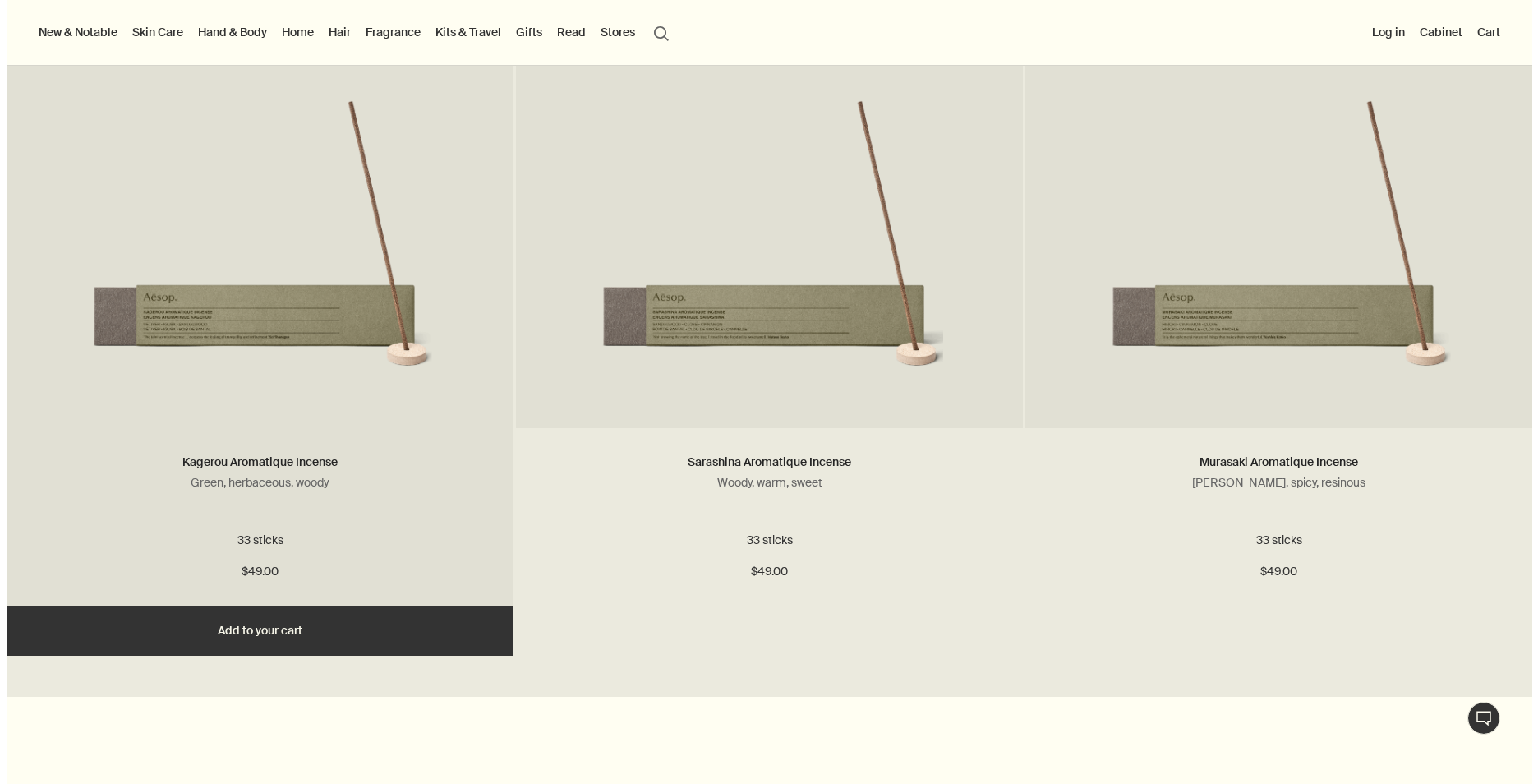
scroll to position [1561, 0]
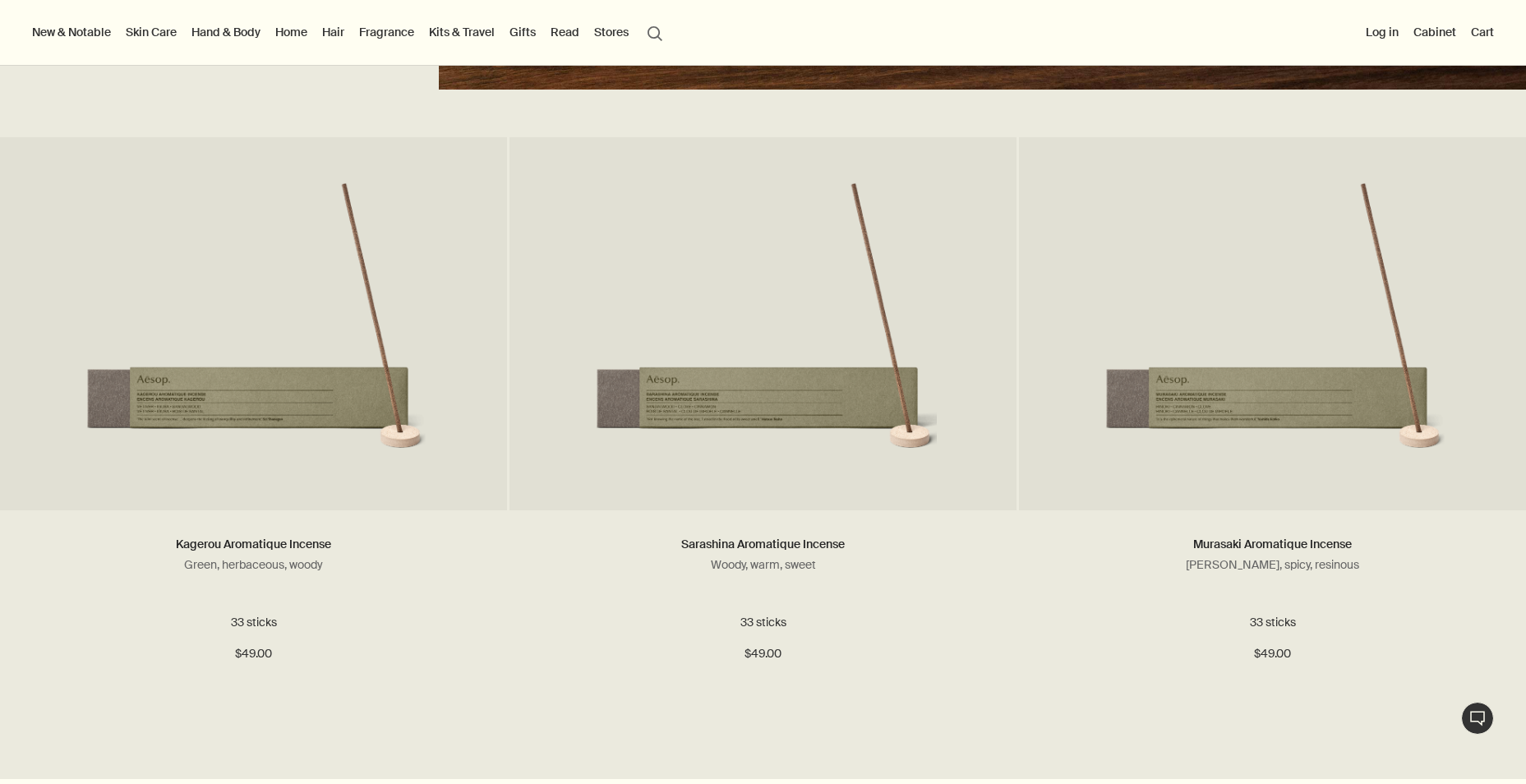
click at [1386, 35] on button "Log in" at bounding box center [1382, 31] width 39 height 21
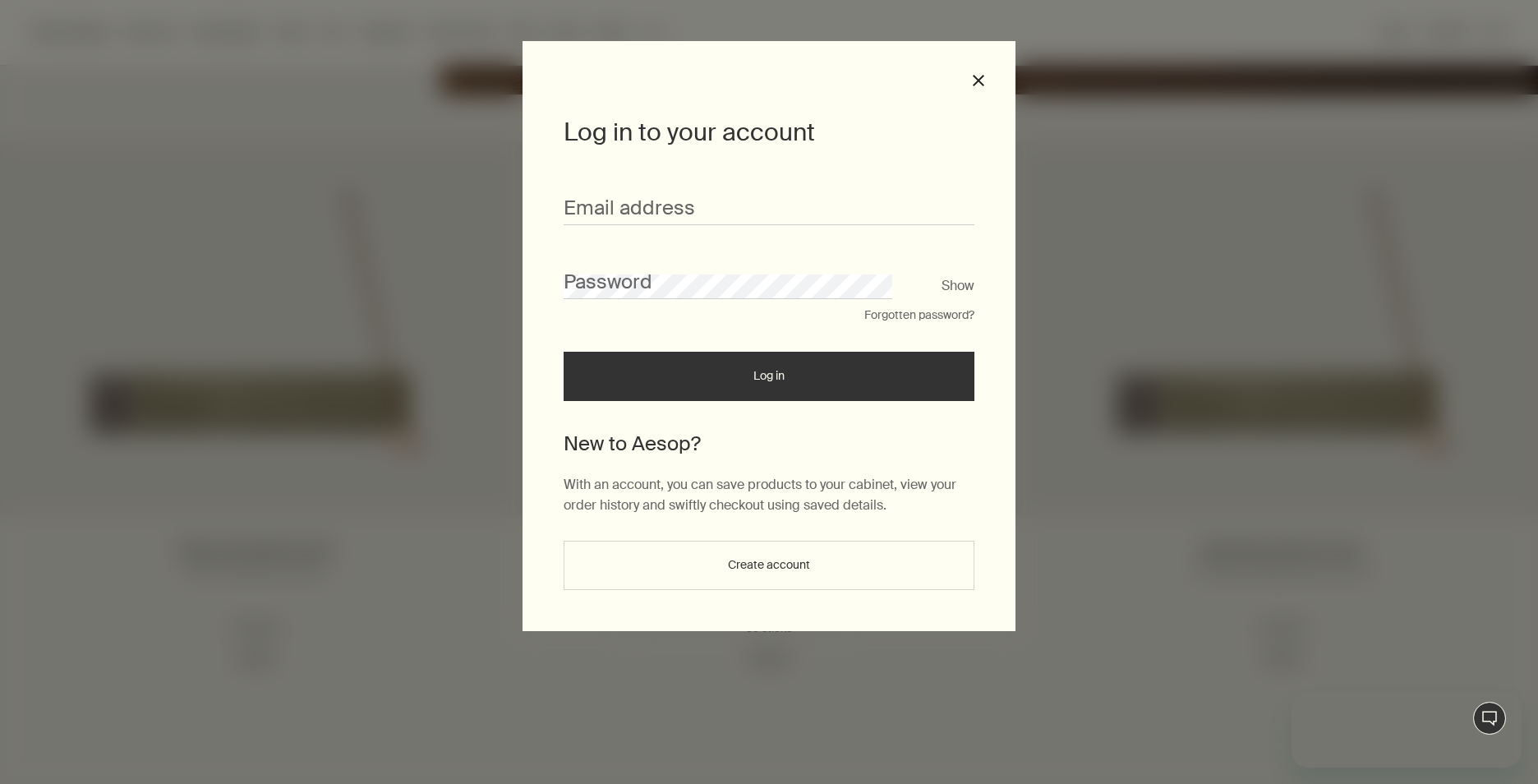
scroll to position [0, 0]
type input "**********"
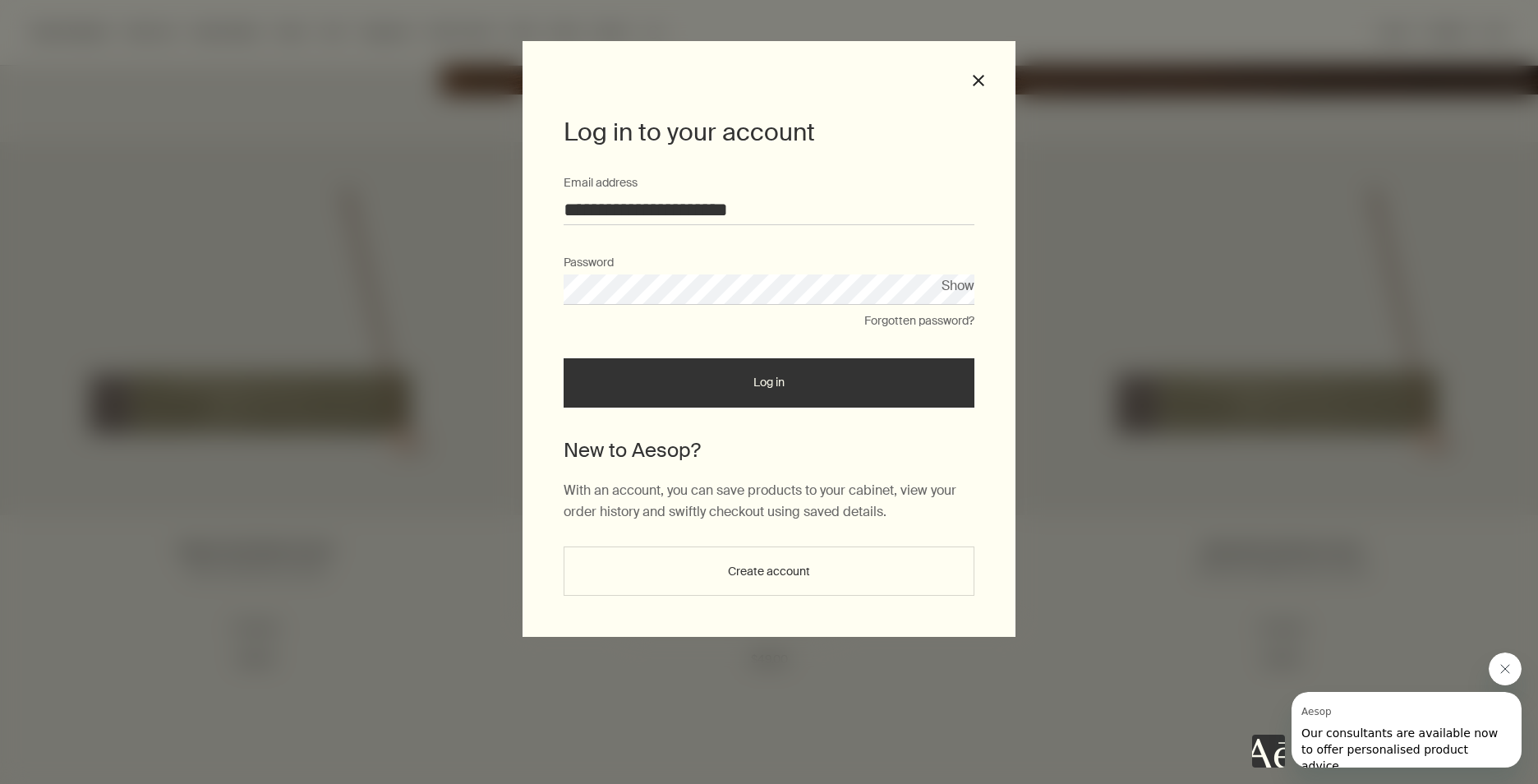
click at [742, 375] on button "Log in" at bounding box center [769, 382] width 410 height 49
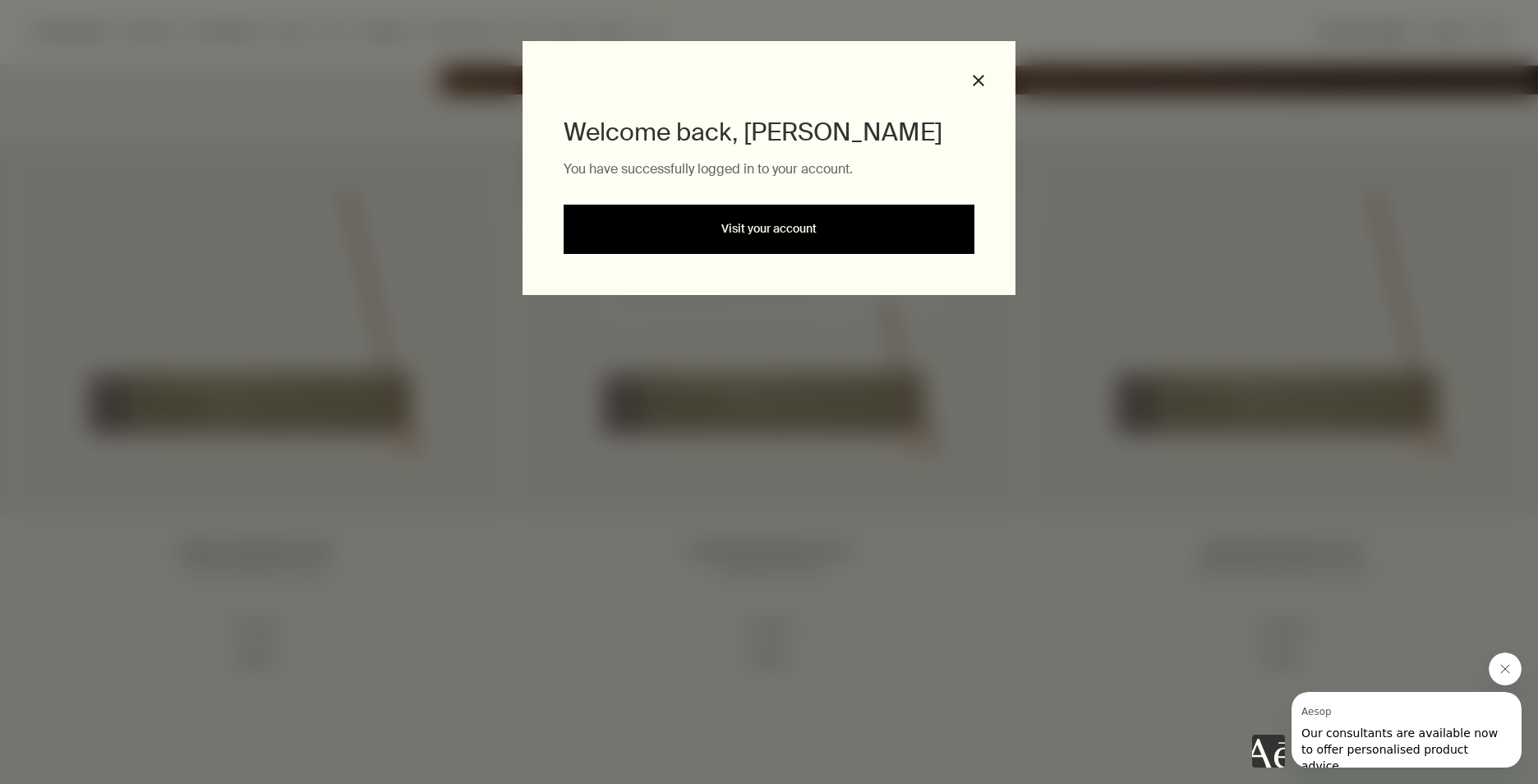
click at [797, 231] on link "Visit your account" at bounding box center [769, 229] width 410 height 49
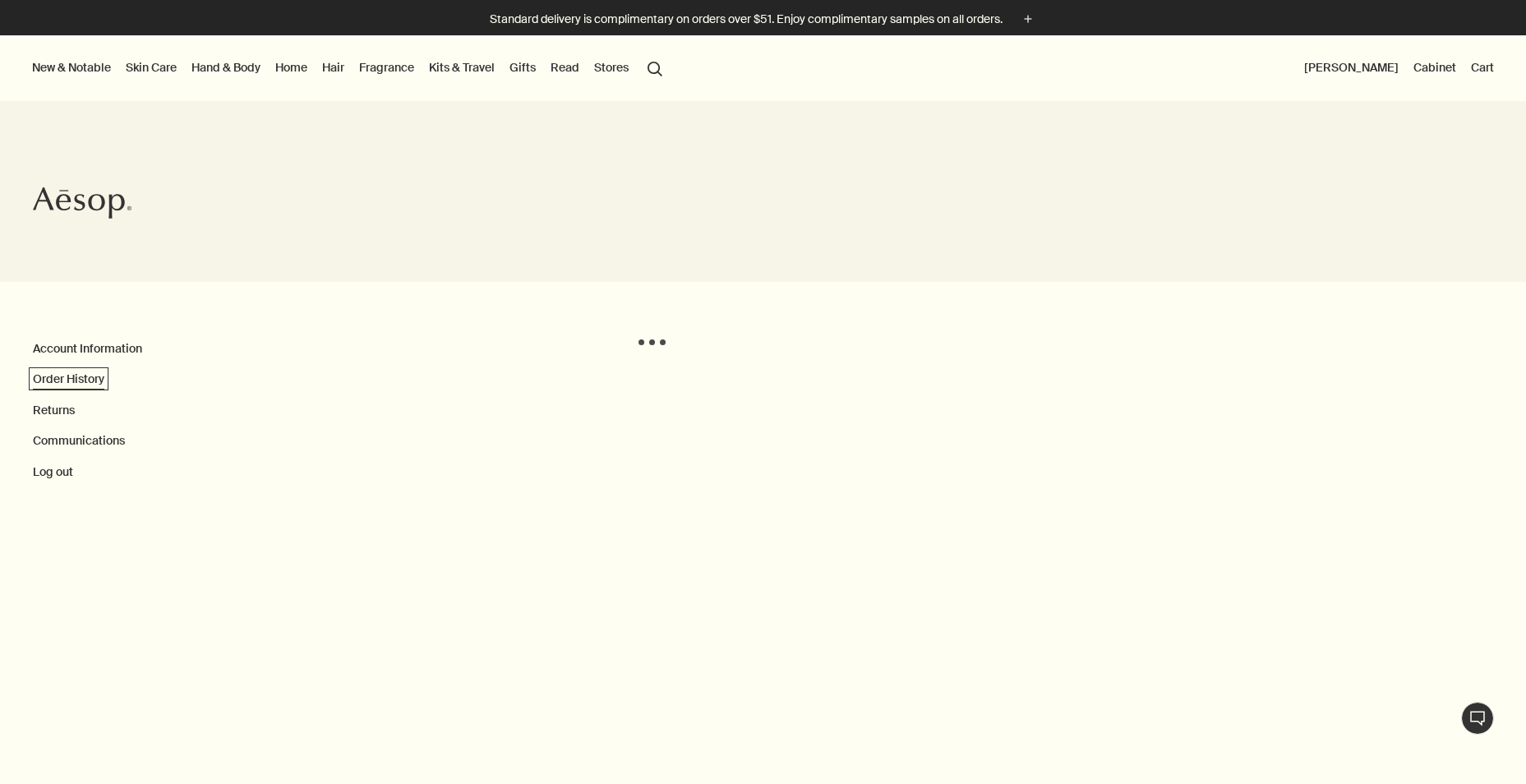
click at [67, 382] on link "Order History" at bounding box center [69, 378] width 72 height 15
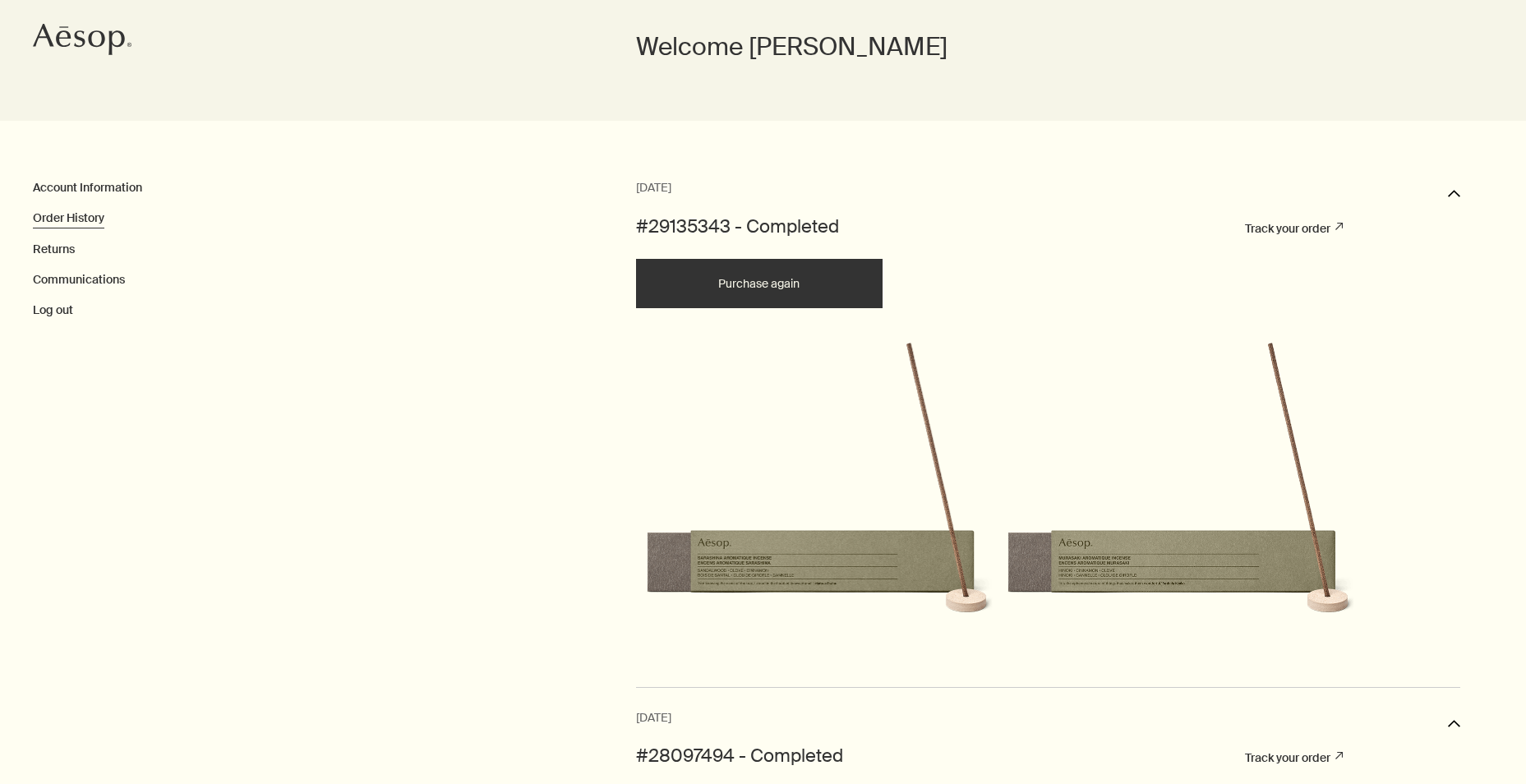
scroll to position [246, 0]
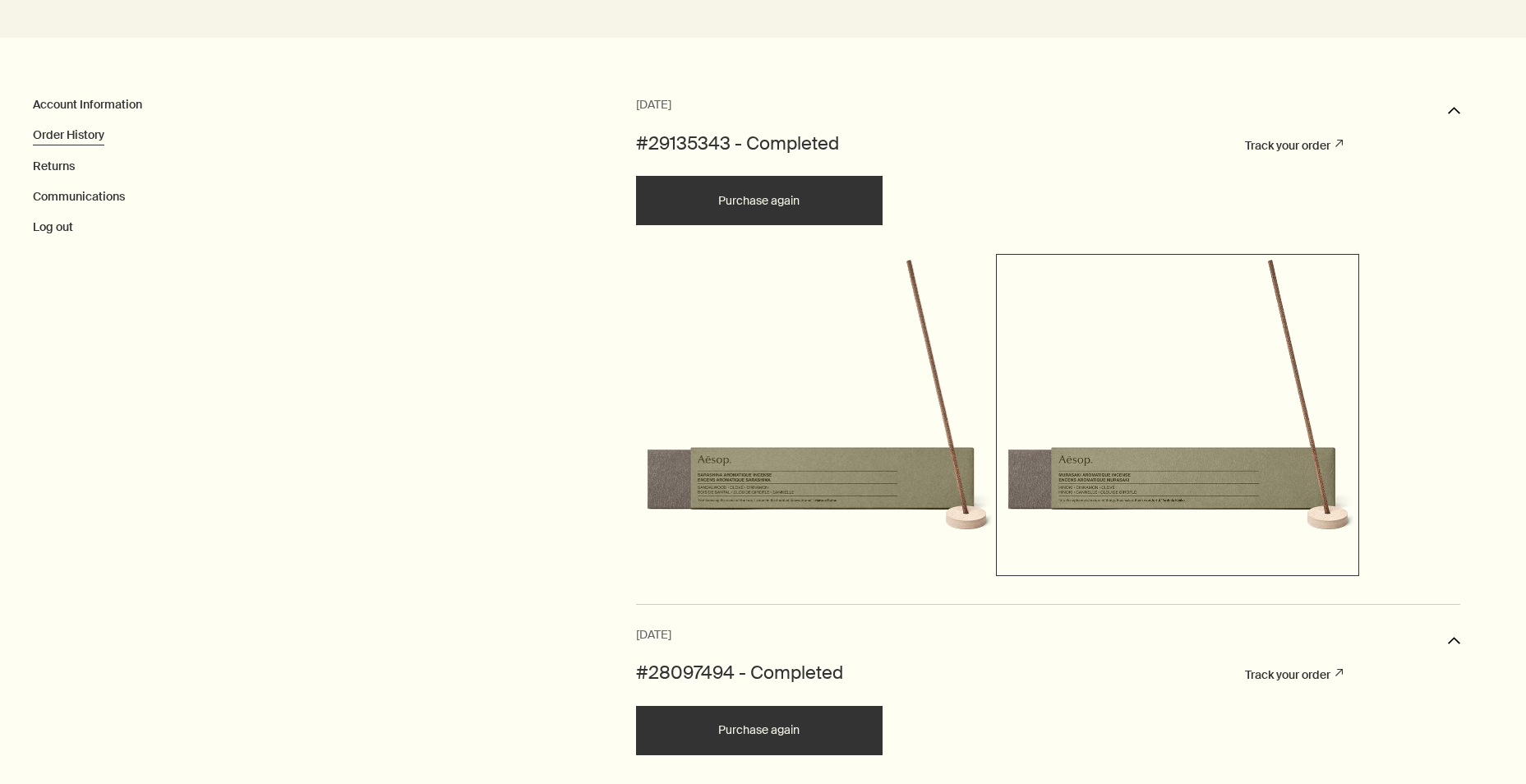
click at [1251, 479] on img at bounding box center [1177, 412] width 355 height 310
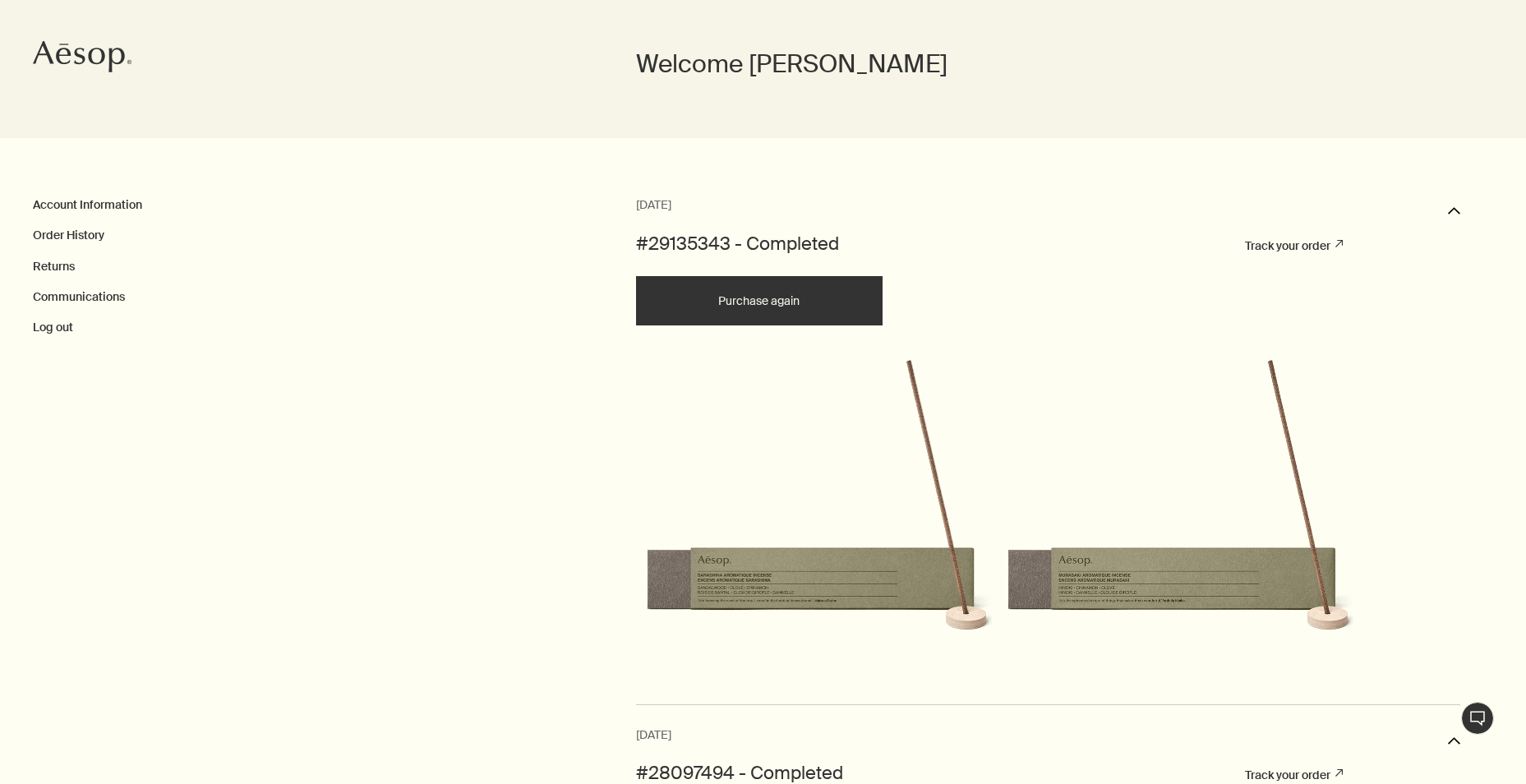
scroll to position [164, 0]
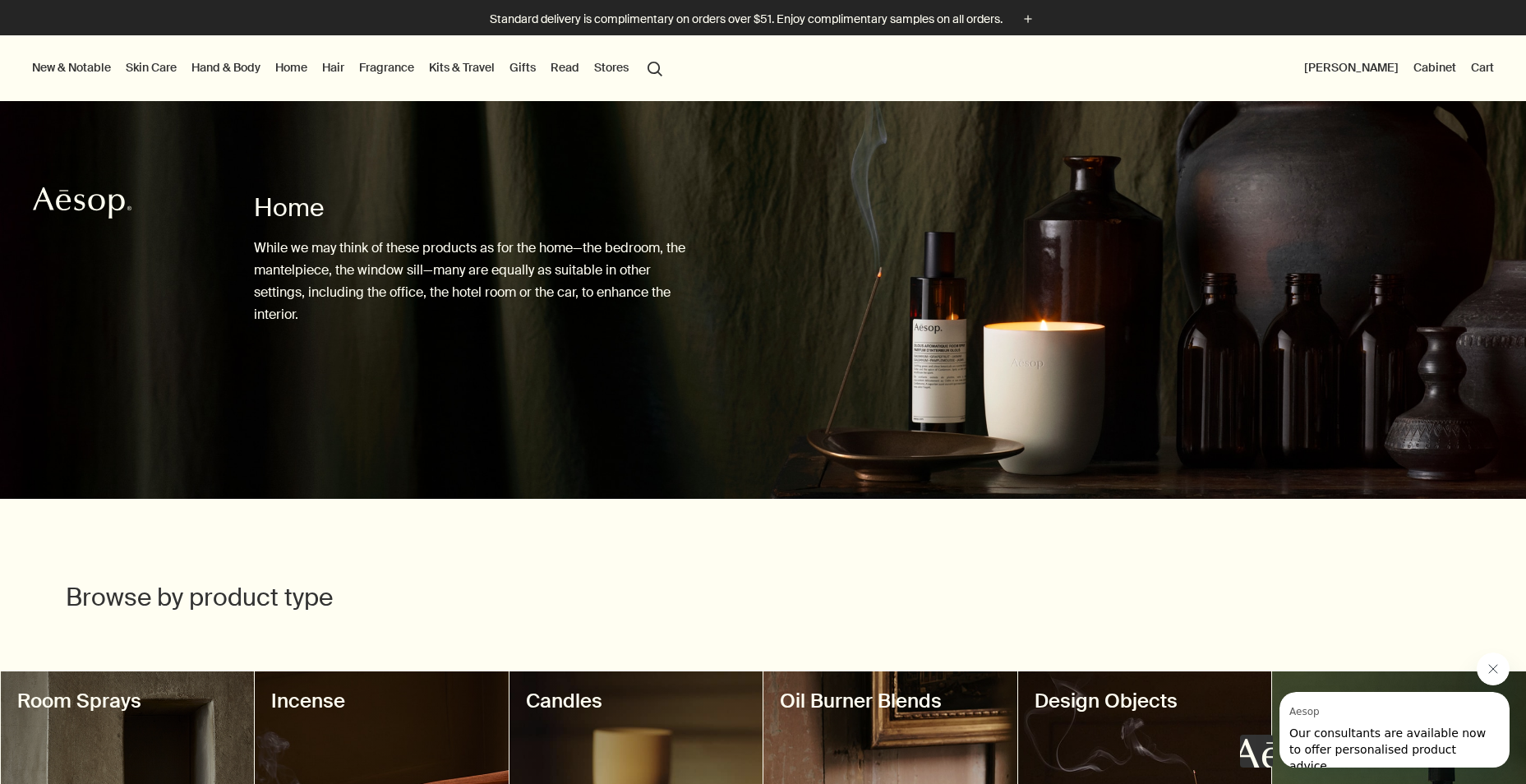
click at [91, 65] on button "New & Notable" at bounding box center [72, 67] width 86 height 21
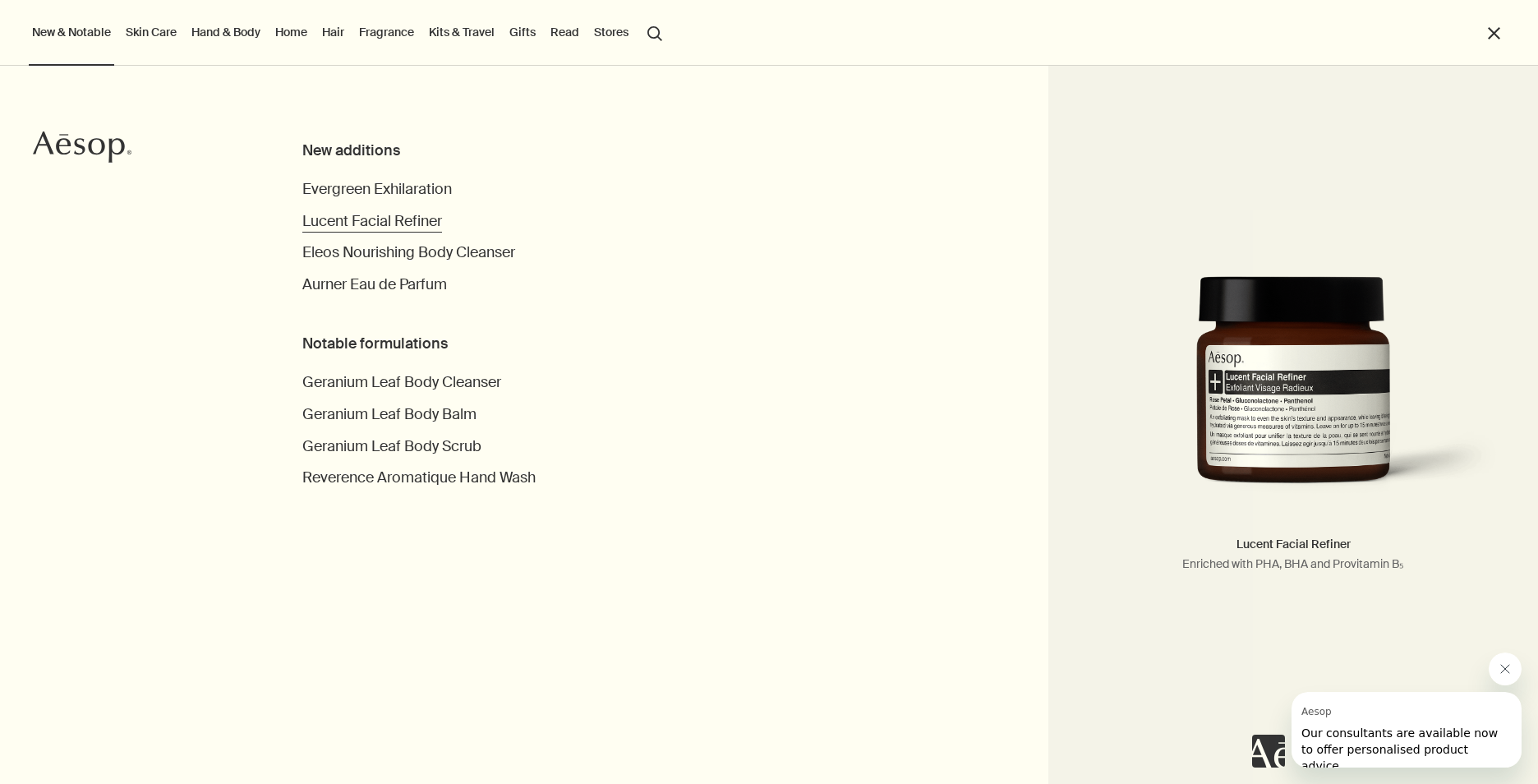
click at [387, 223] on span "Lucent Facial Refiner" at bounding box center [372, 221] width 140 height 20
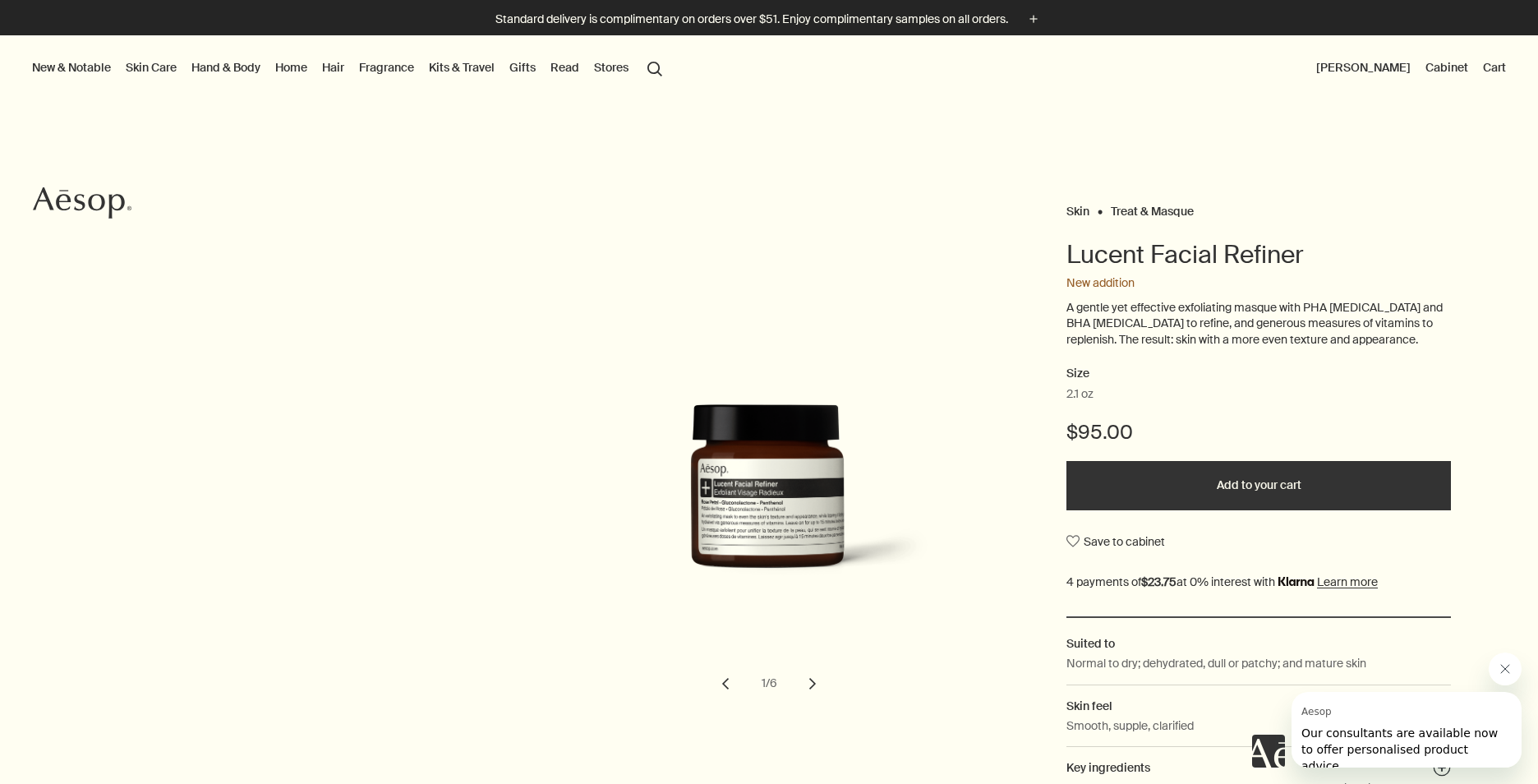
click at [161, 67] on link "Skin Care" at bounding box center [151, 67] width 58 height 21
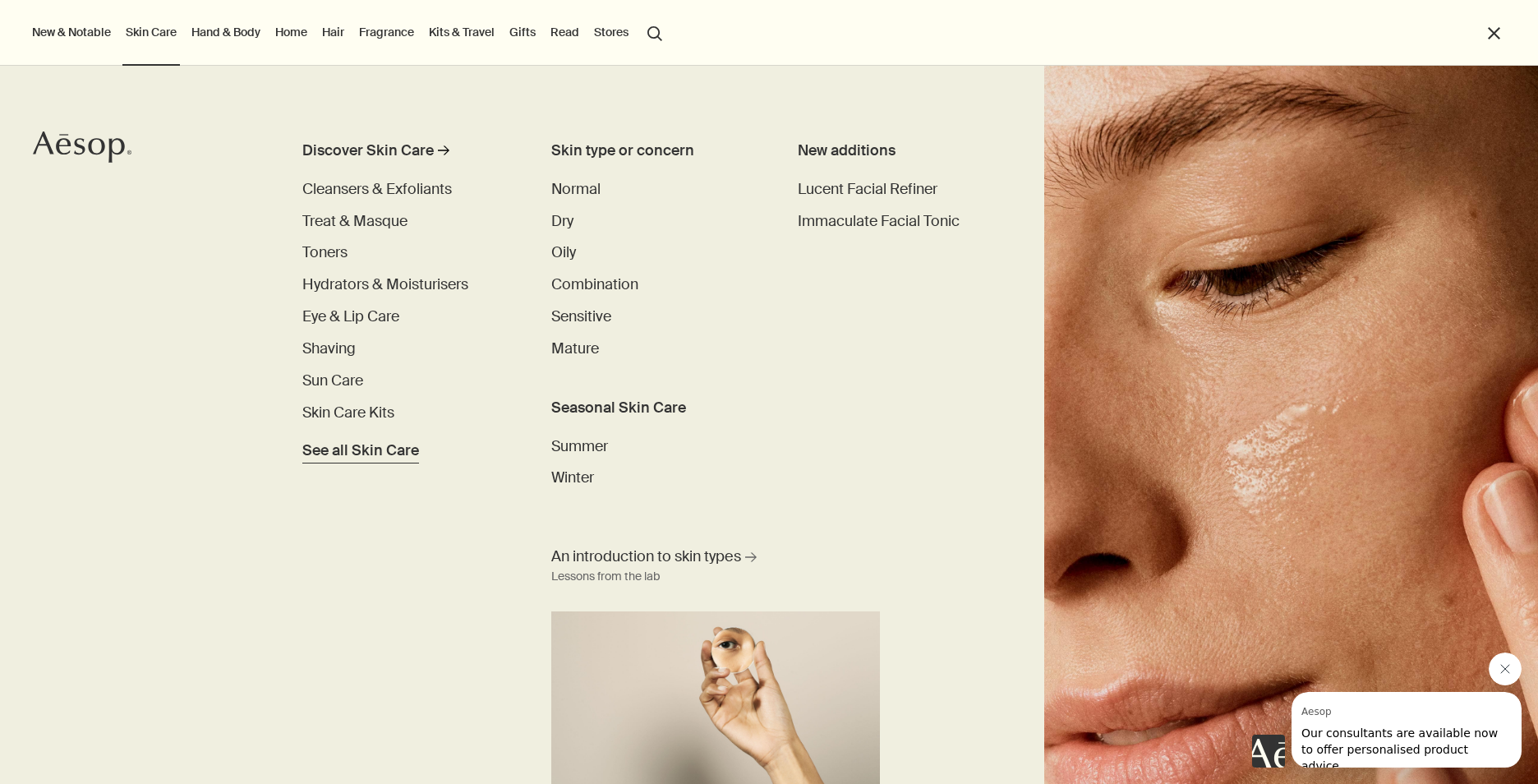
click at [369, 450] on span "See all Skin Care" at bounding box center [361, 450] width 117 height 22
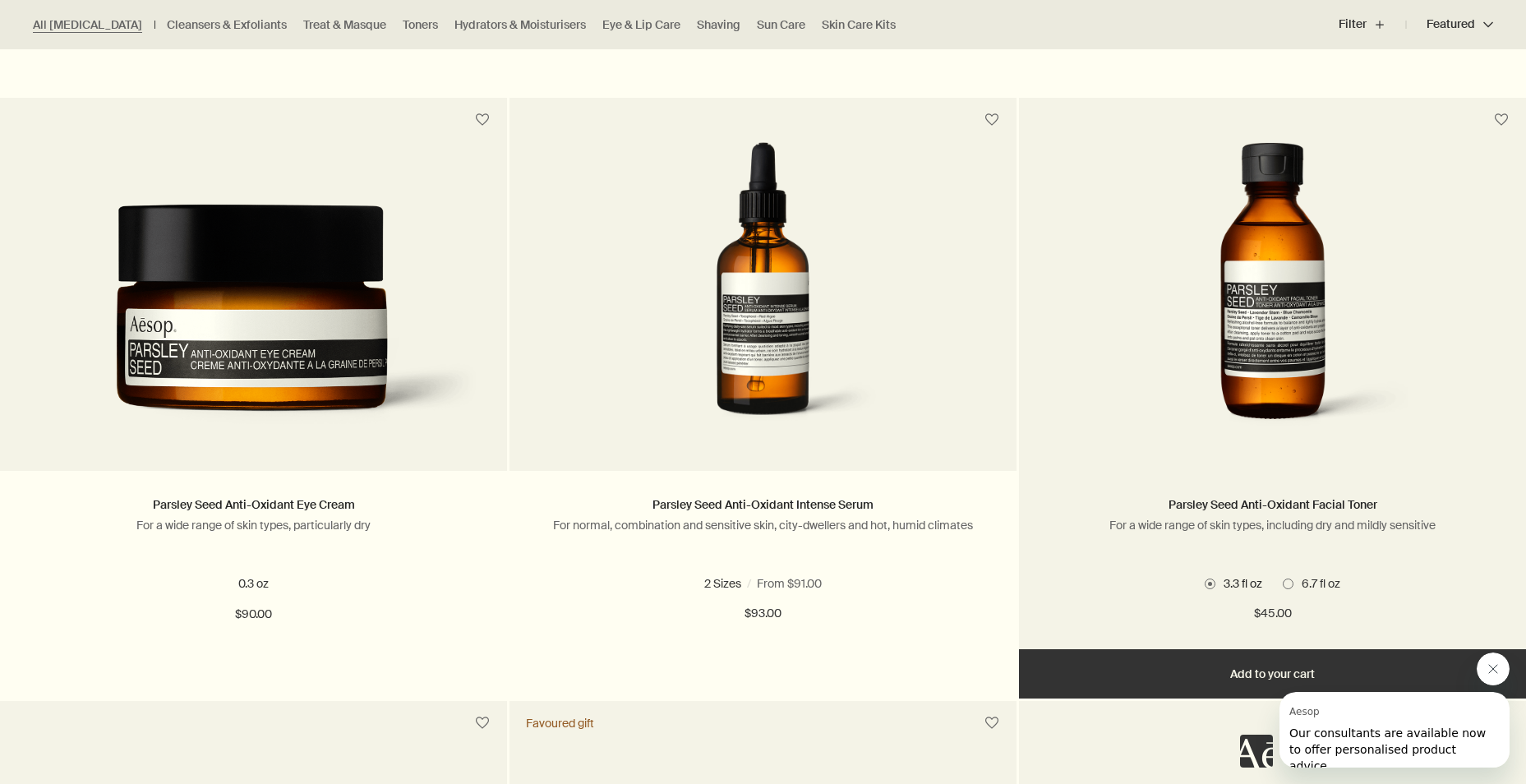
scroll to position [1068, 0]
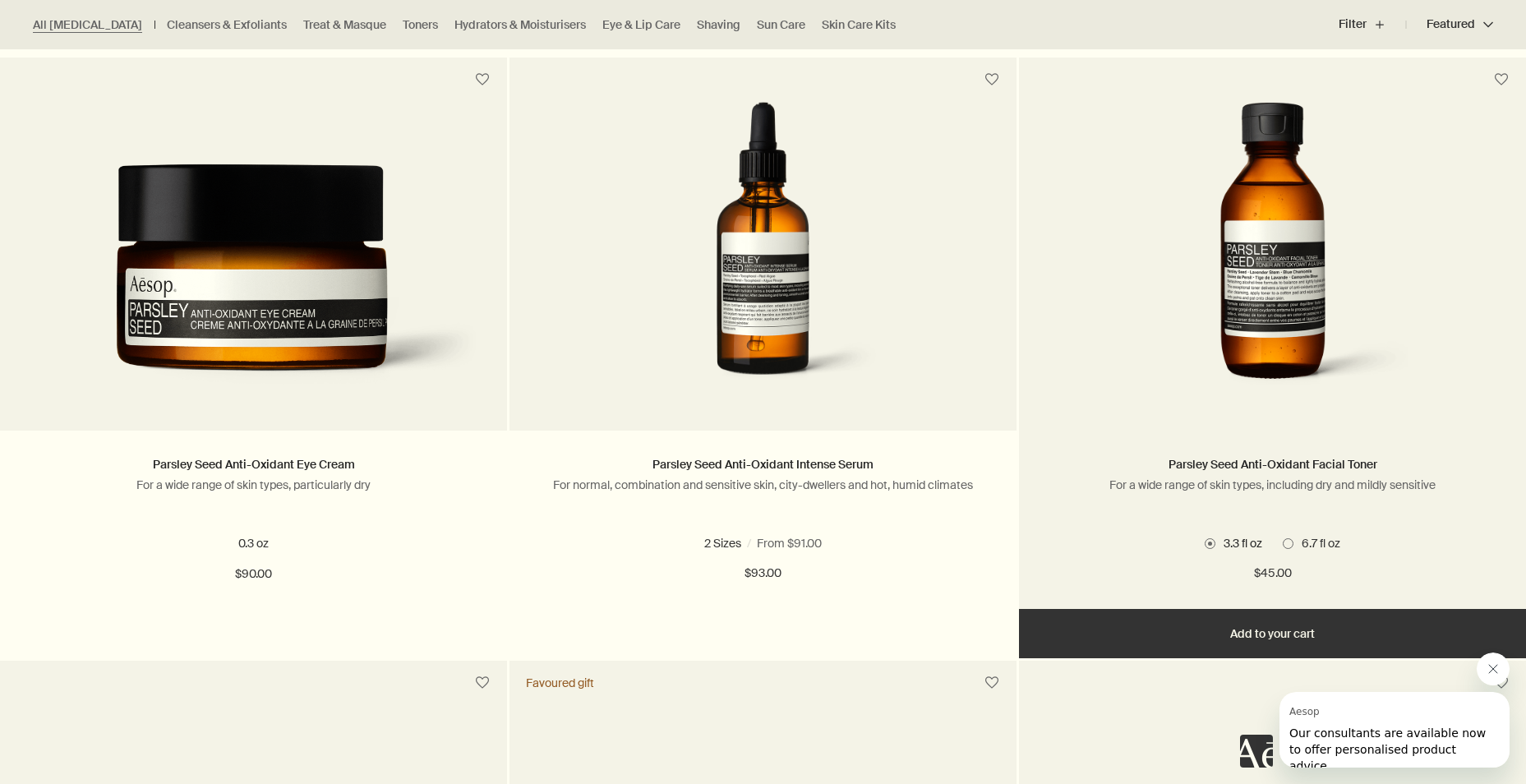
click at [1289, 540] on span at bounding box center [1288, 543] width 10 height 10
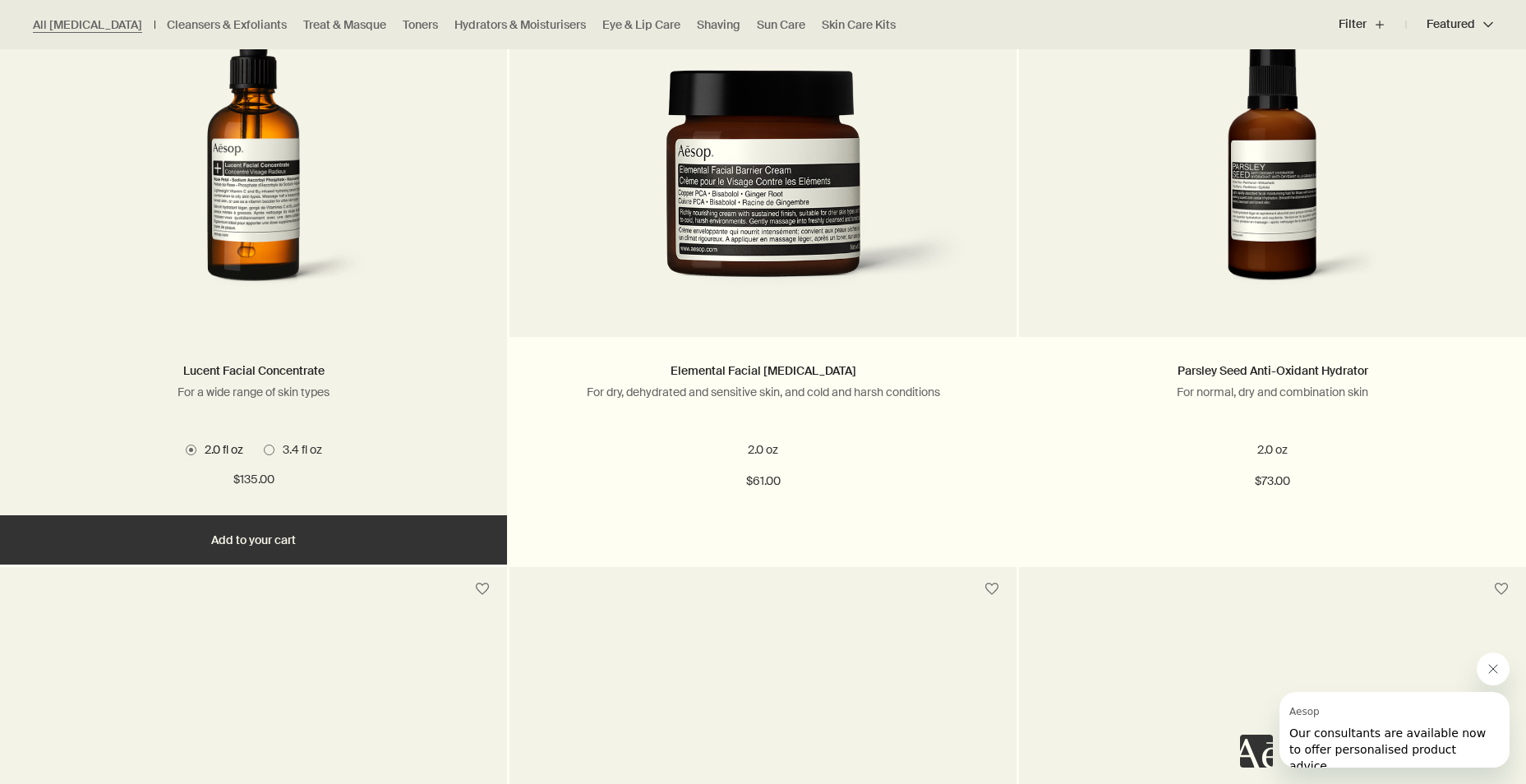
scroll to position [5996, 0]
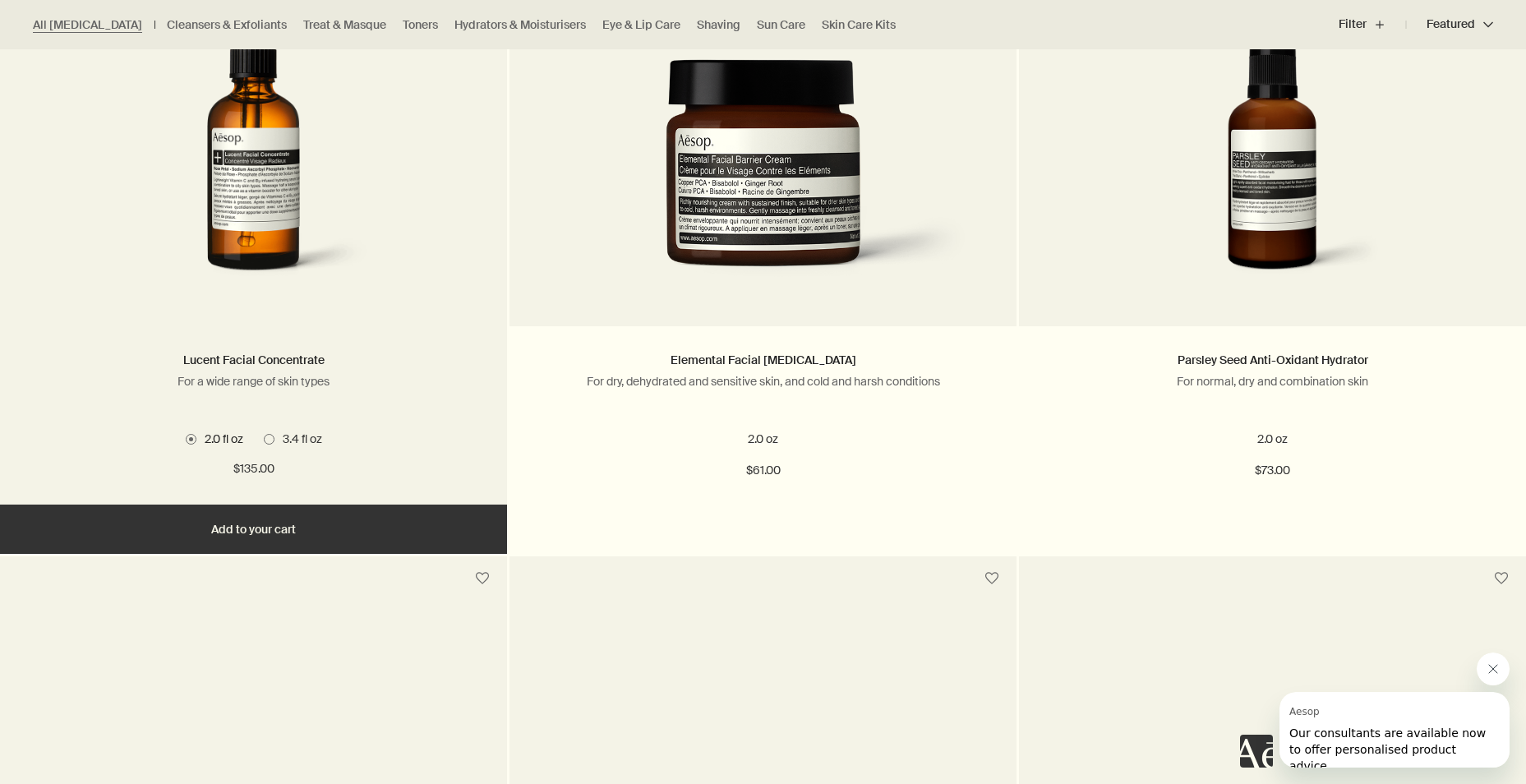
click at [267, 439] on span at bounding box center [269, 439] width 10 height 10
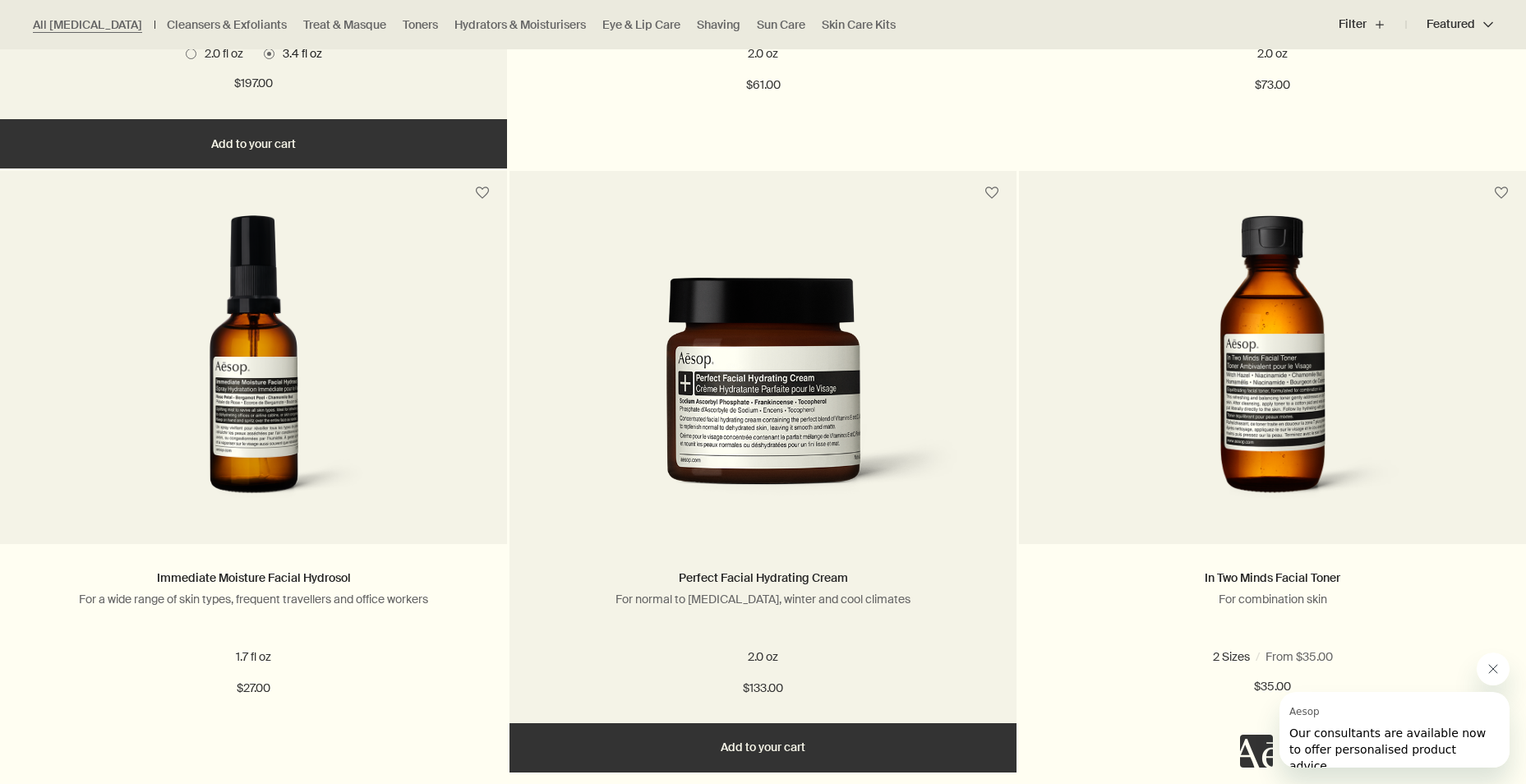
scroll to position [6406, 0]
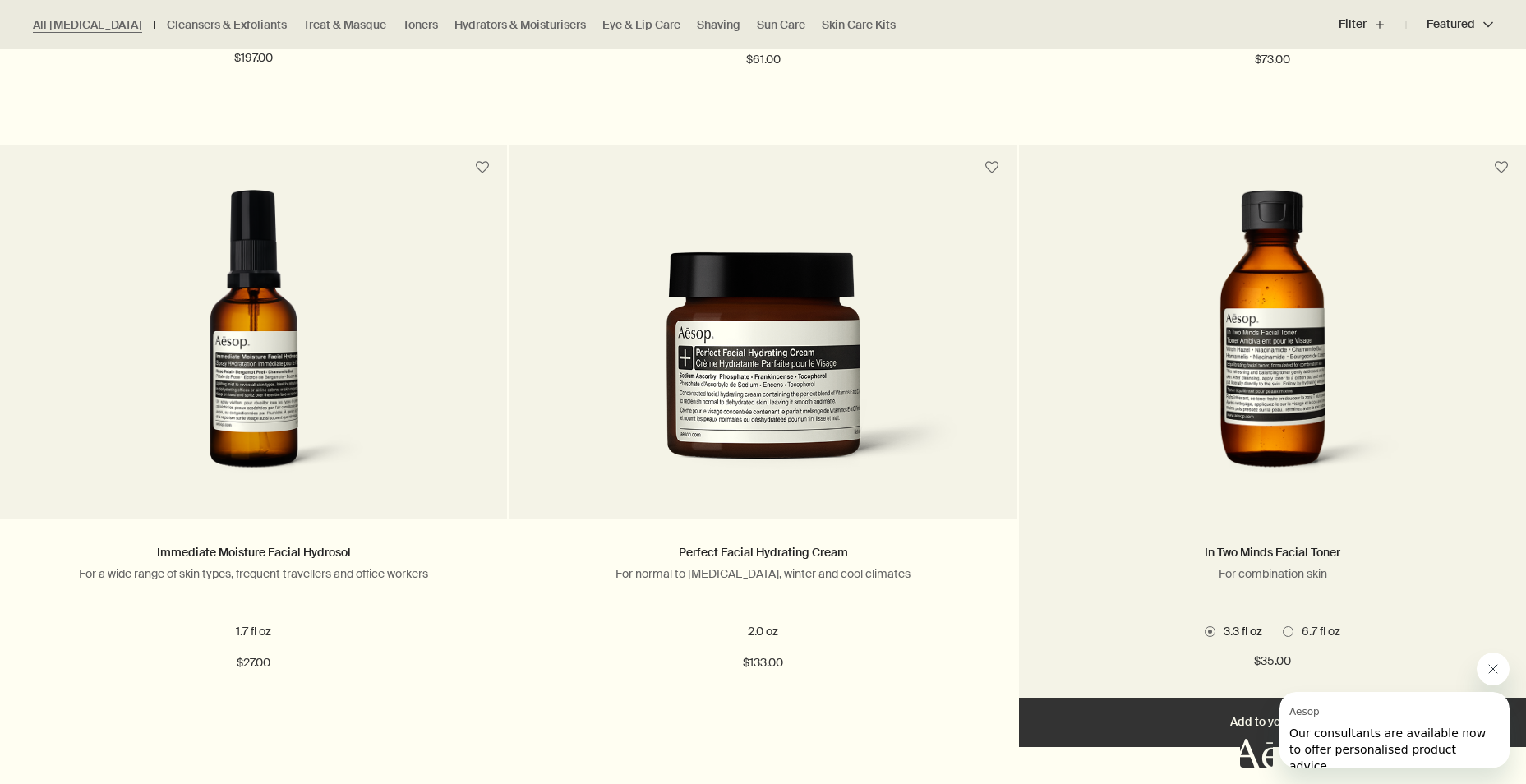
click at [1290, 636] on span at bounding box center [1288, 631] width 10 height 10
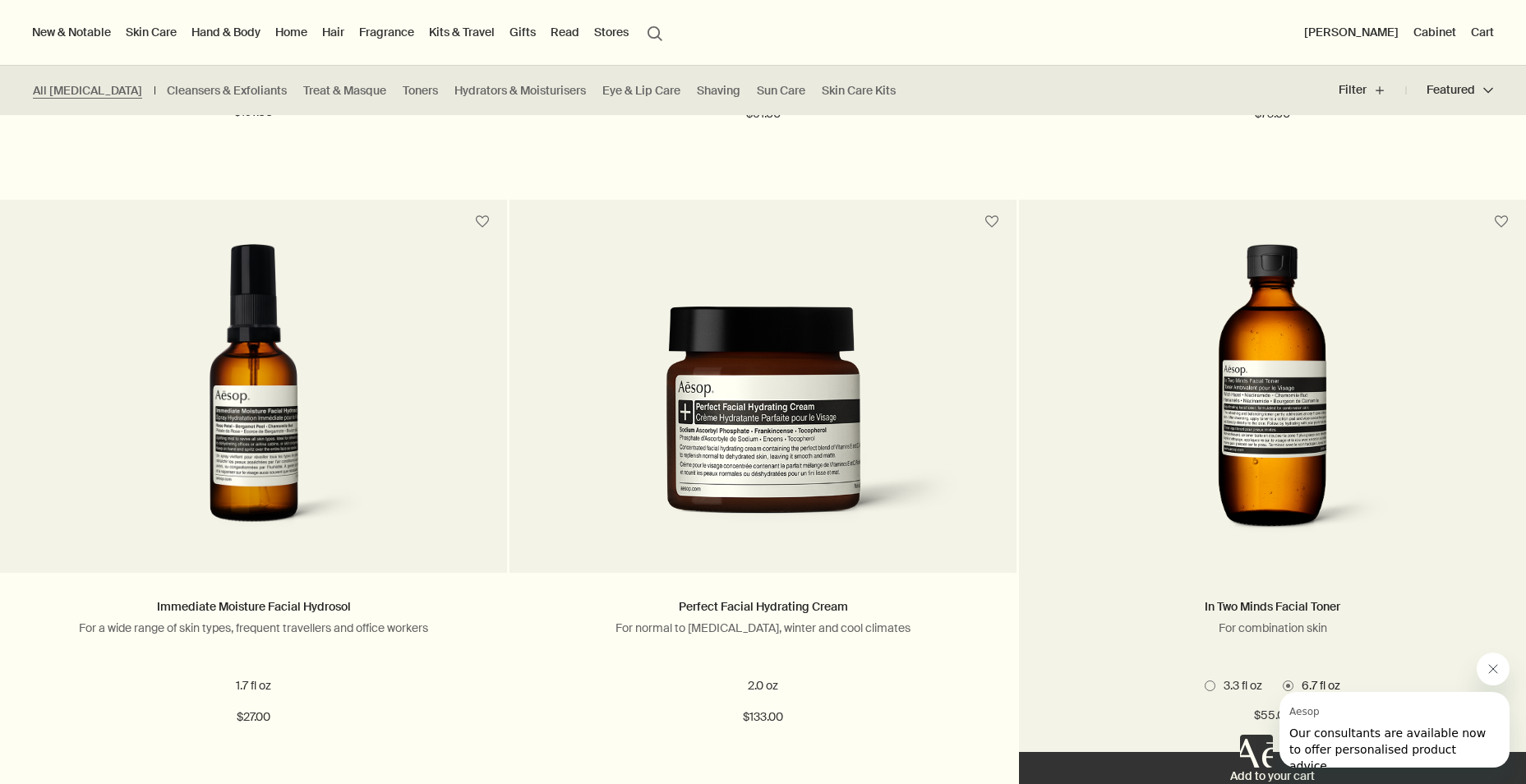
scroll to position [6324, 0]
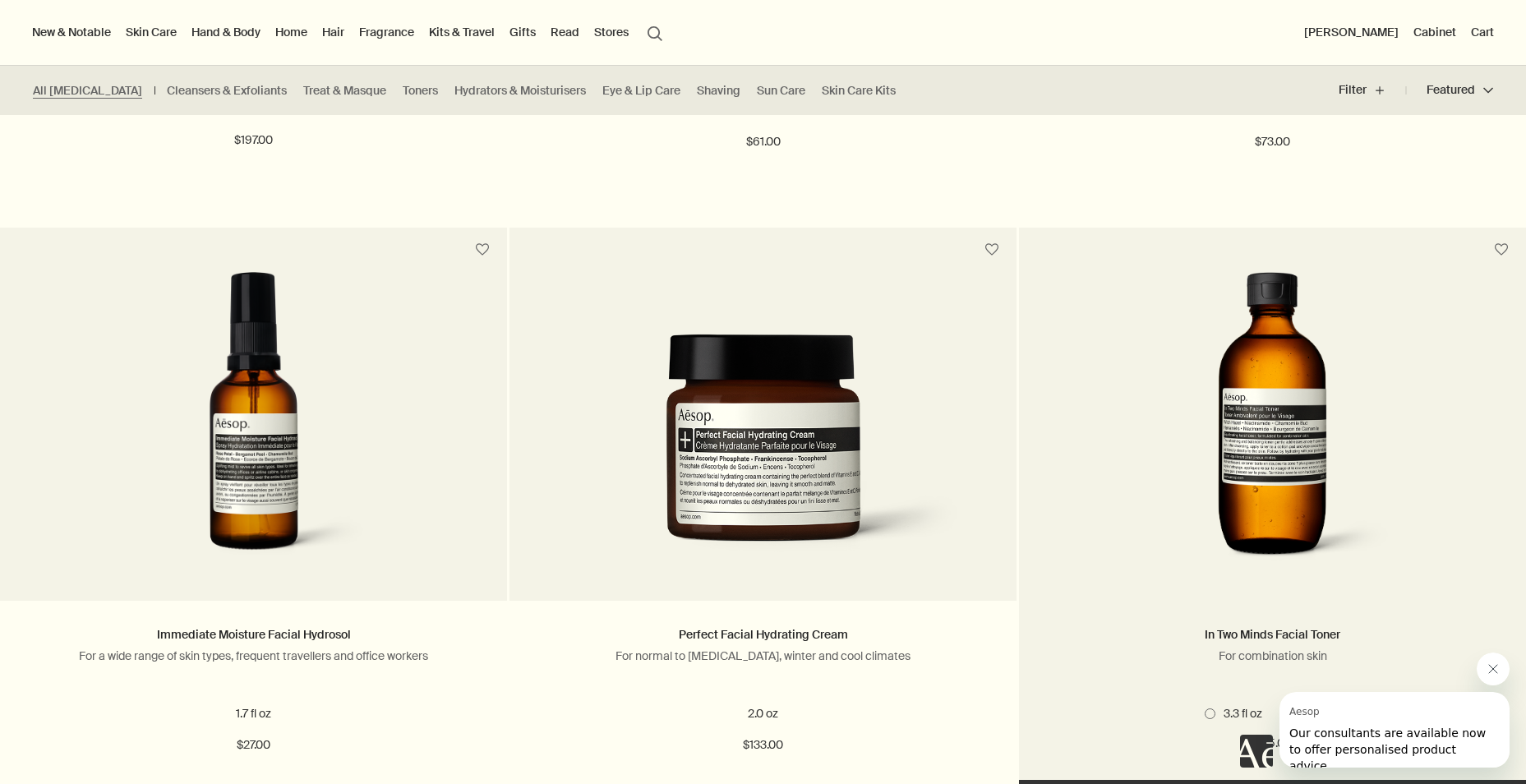
click at [1285, 478] on img at bounding box center [1273, 423] width 264 height 304
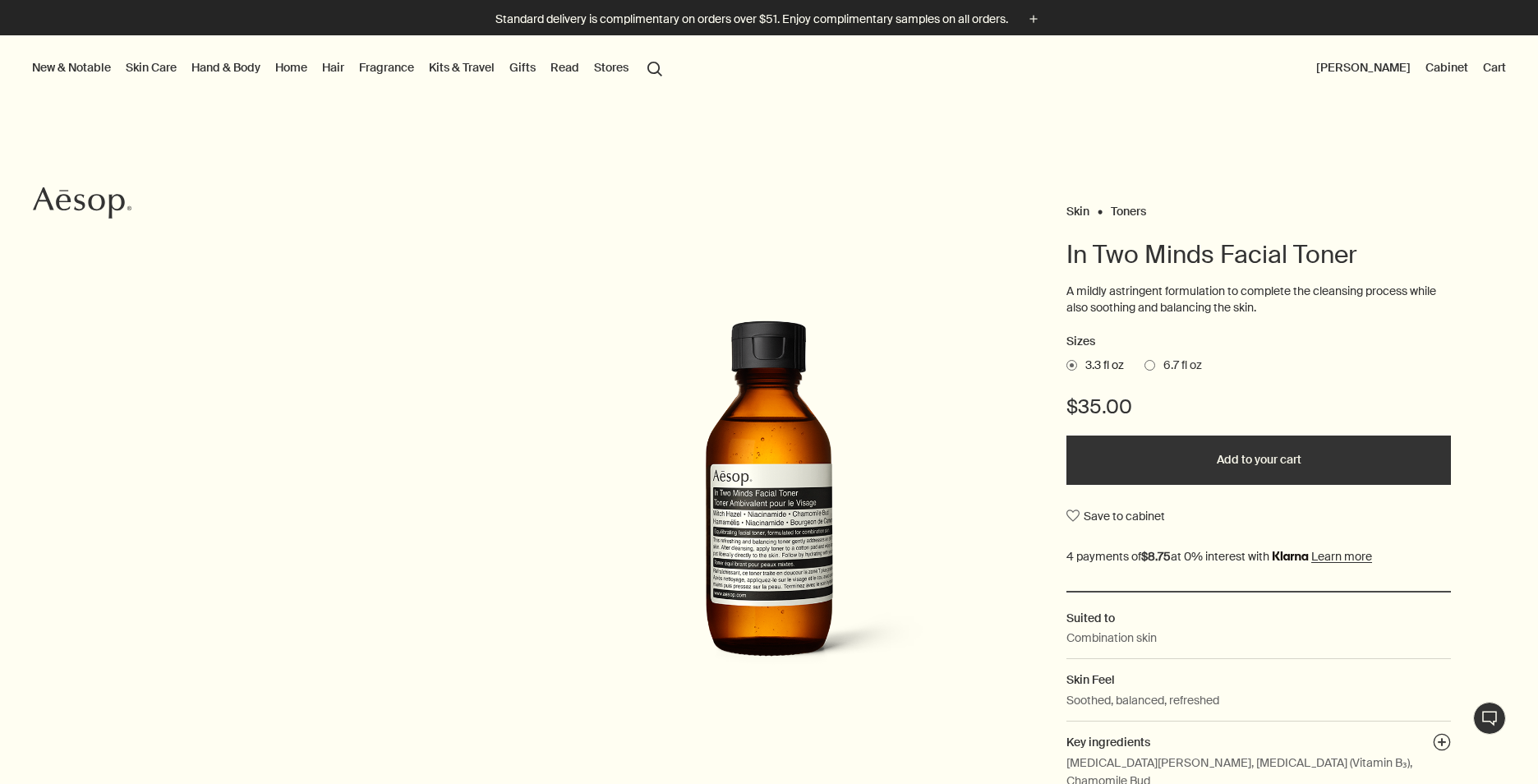
click at [1145, 368] on span at bounding box center [1150, 365] width 10 height 10
click at [1145, 368] on input "6.7 fl oz" at bounding box center [1145, 362] width 0 height 10
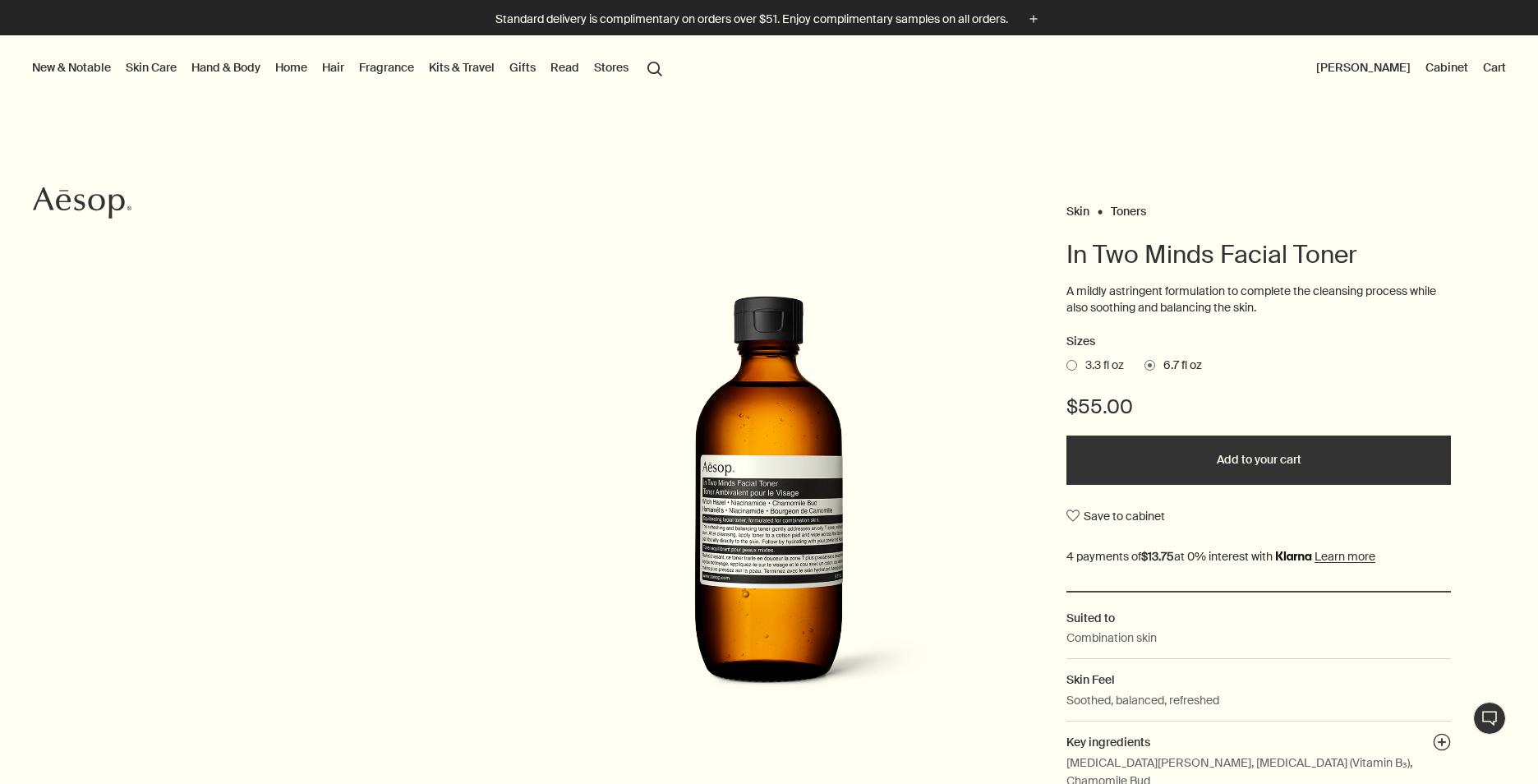
click at [1227, 457] on button "Add to your cart" at bounding box center [1259, 460] width 384 height 49
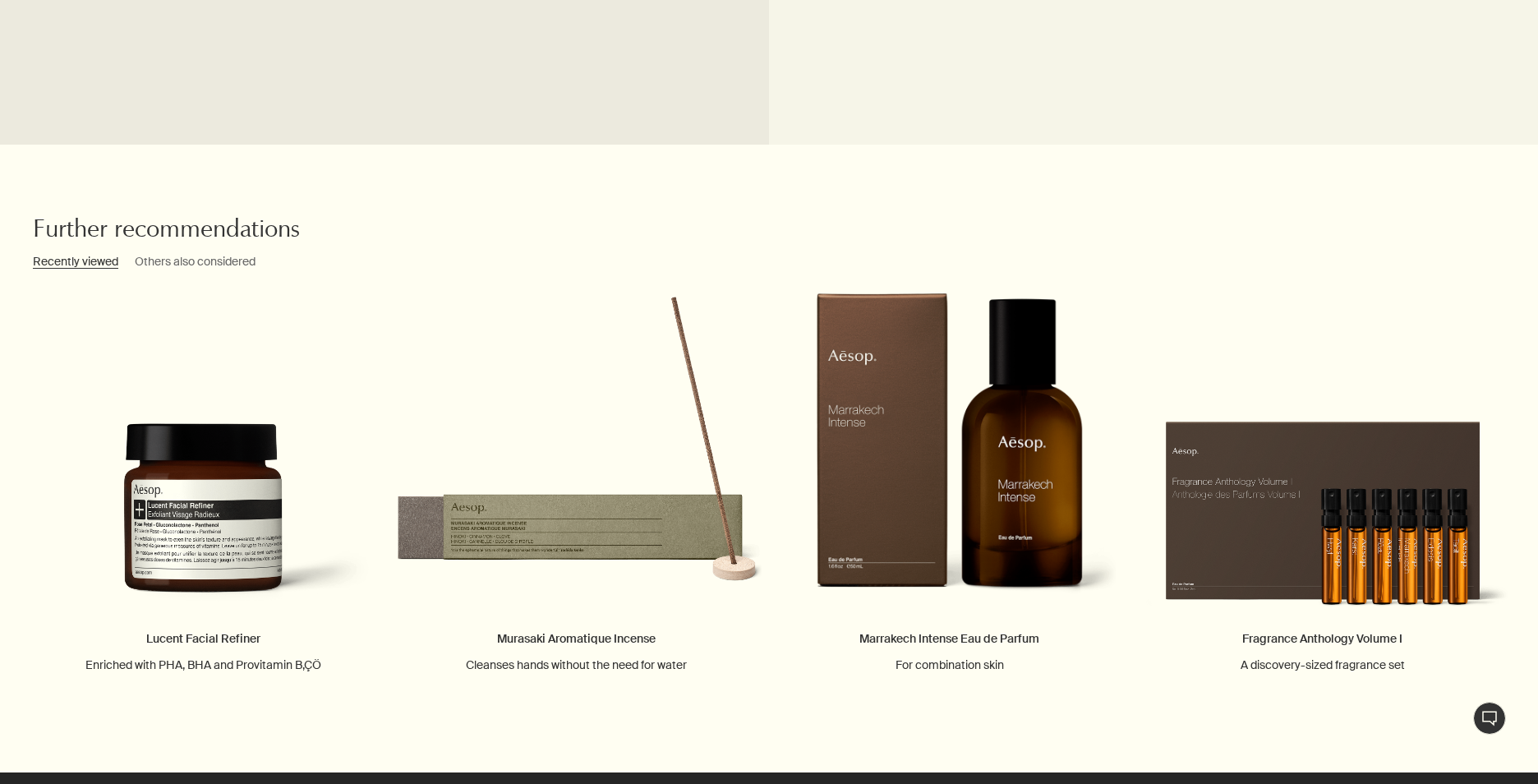
scroll to position [1725, 0]
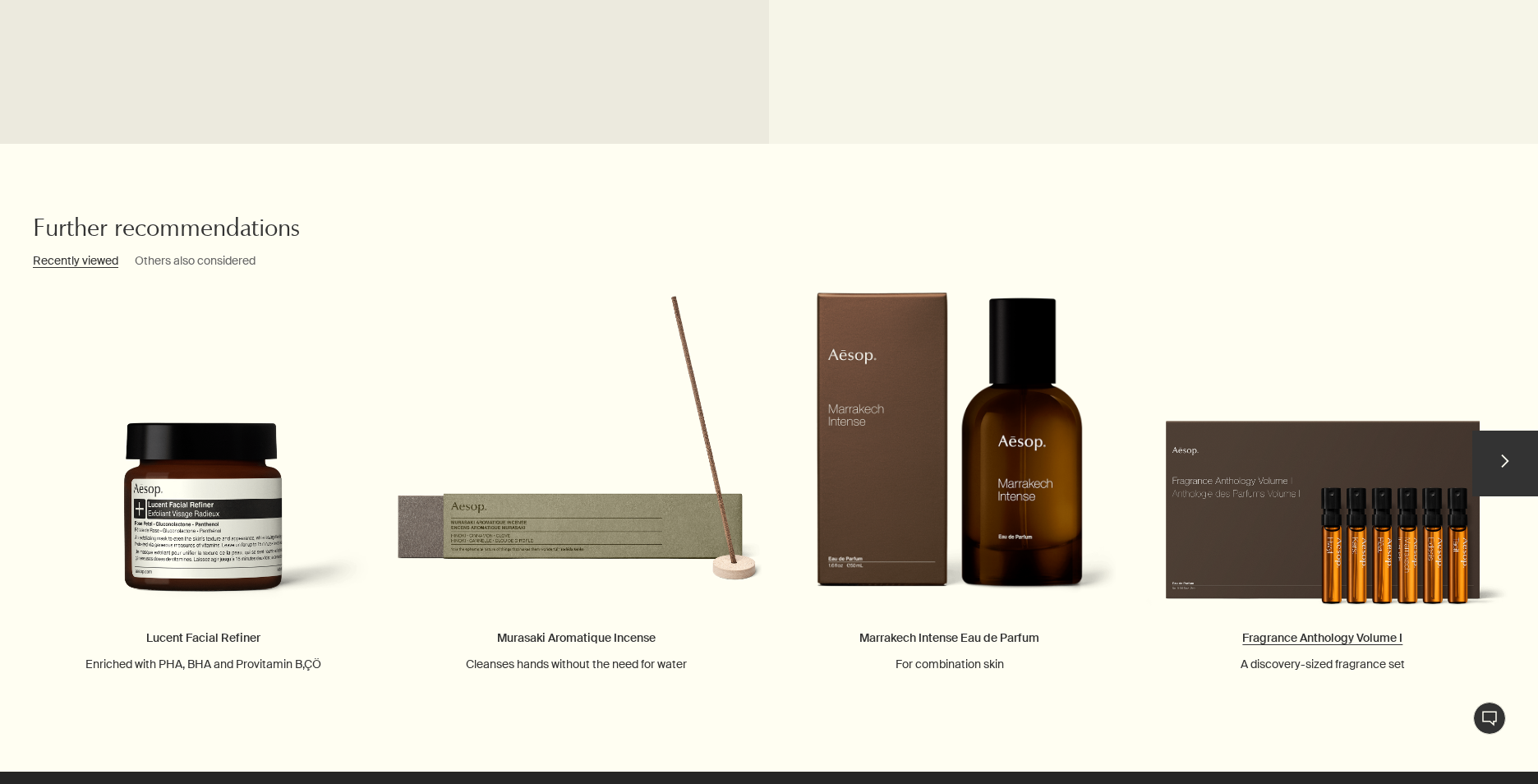
click at [1308, 513] on link "Fragrance Anthology Volume I A discovery-sized fragrance set" at bounding box center [1322, 481] width 373 height 380
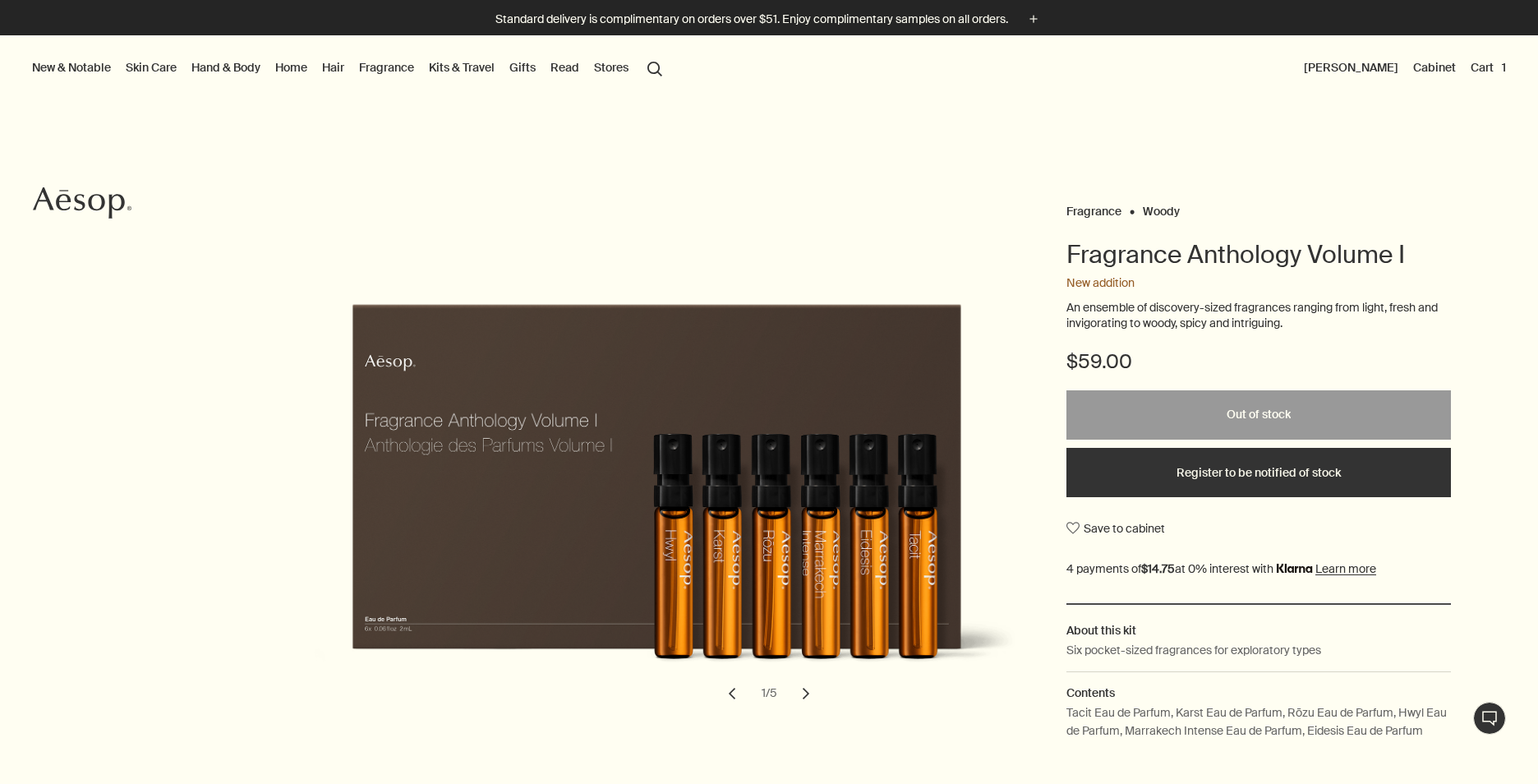
click at [146, 65] on link "Skin Care" at bounding box center [151, 67] width 58 height 21
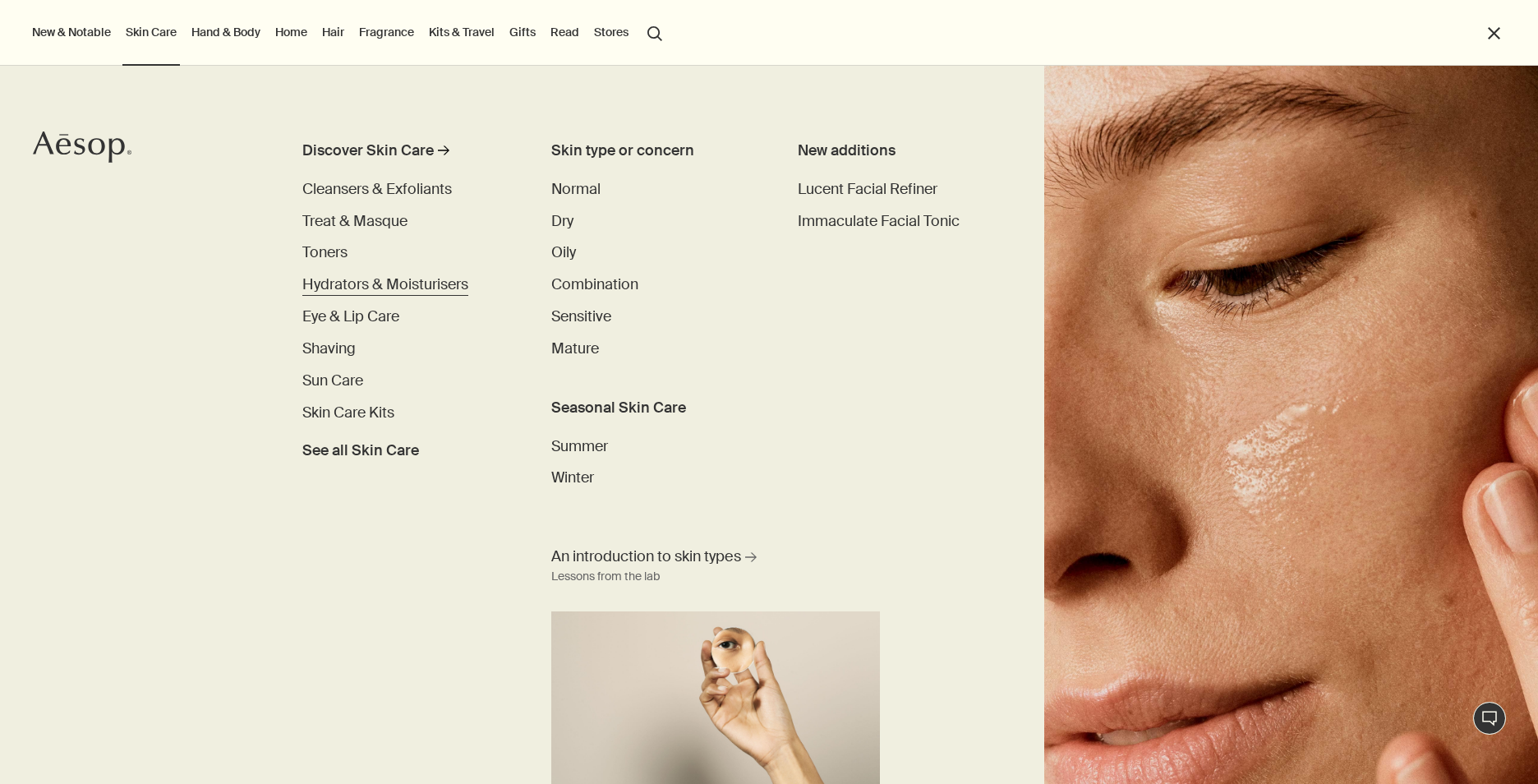
click at [411, 285] on span "Hydrators & Moisturisers" at bounding box center [385, 284] width 166 height 20
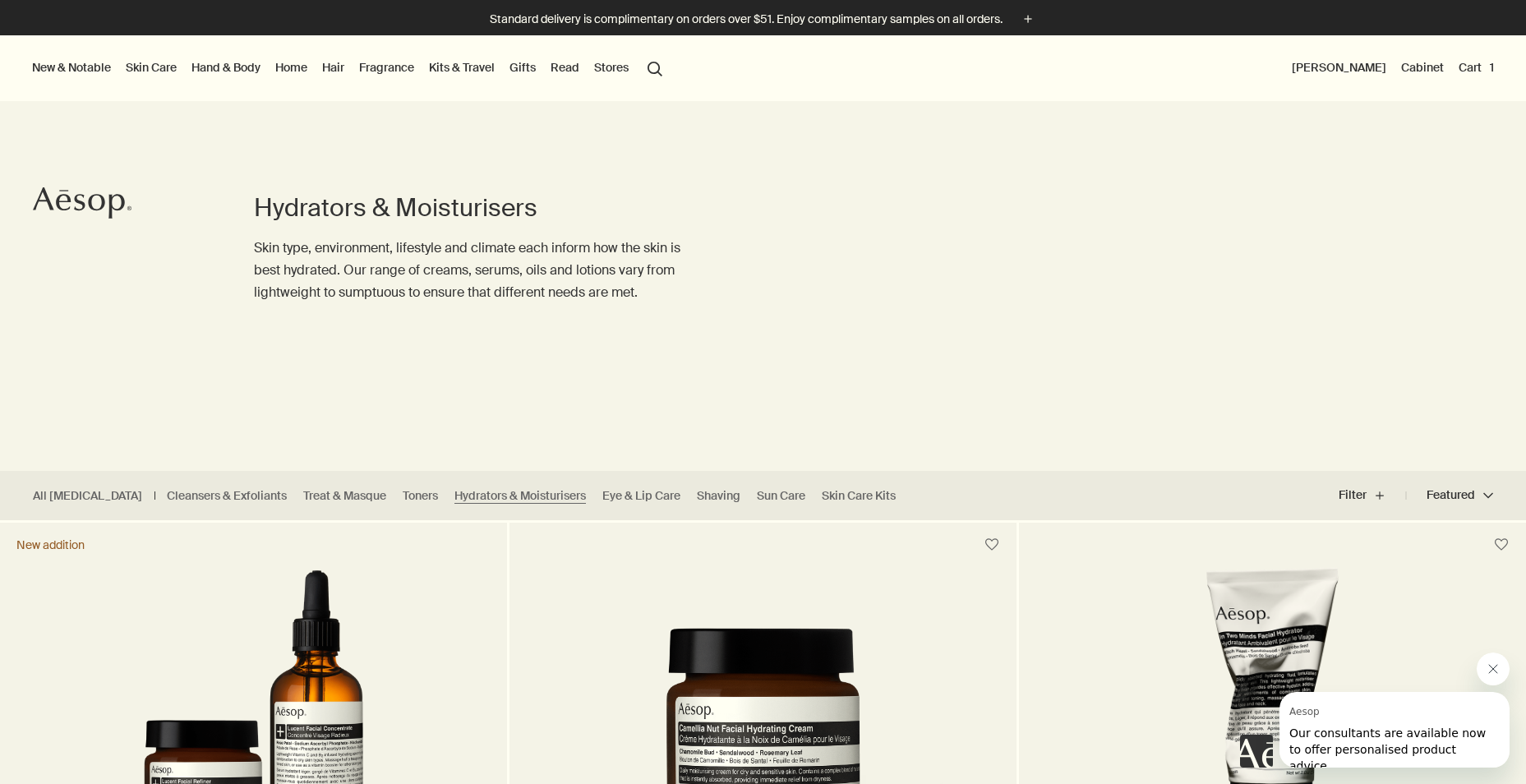
click at [659, 70] on button "search Search" at bounding box center [655, 67] width 30 height 31
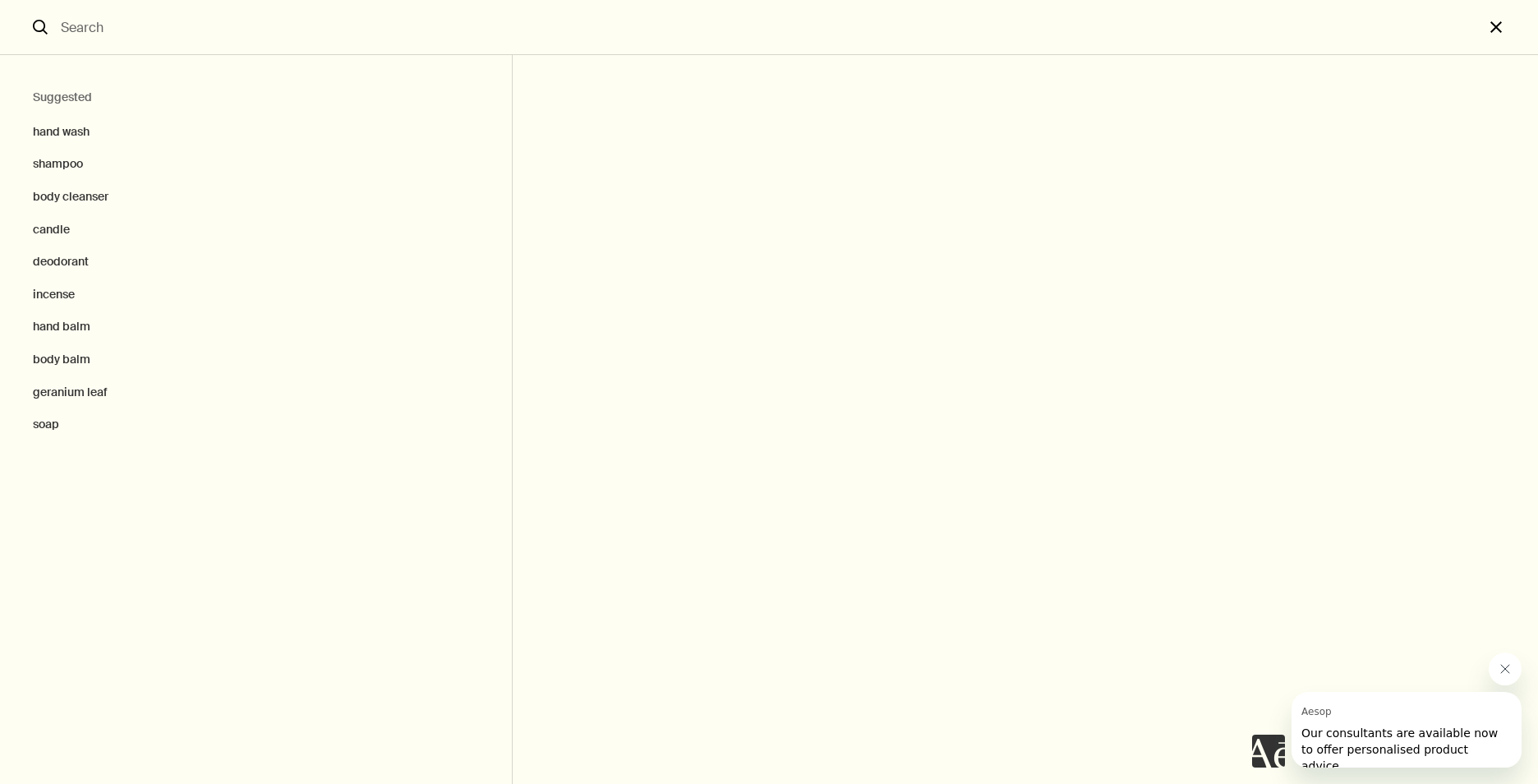
click at [1495, 27] on button "close" at bounding box center [1511, 27] width 54 height 55
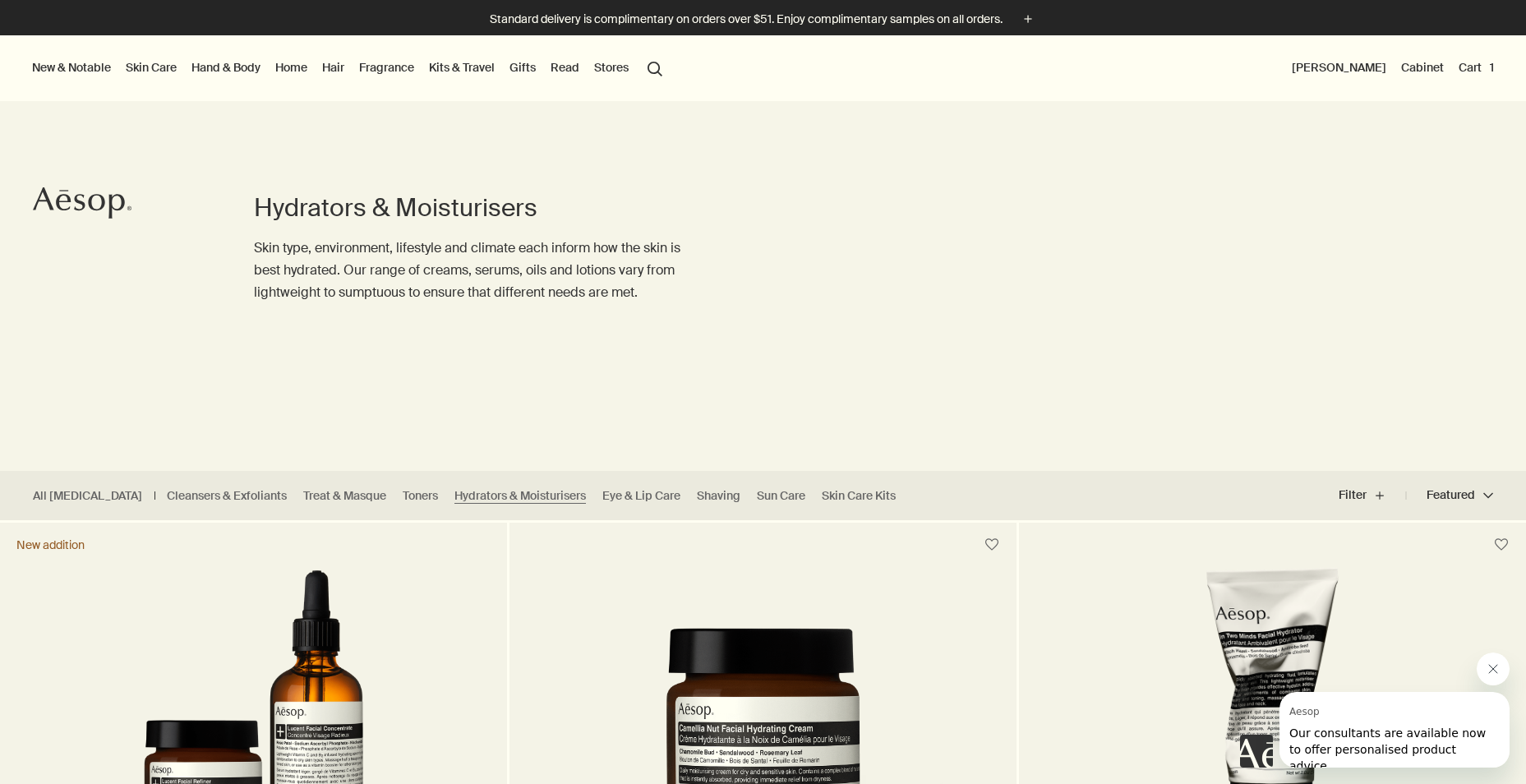
click at [160, 75] on link "Skin Care" at bounding box center [151, 67] width 58 height 21
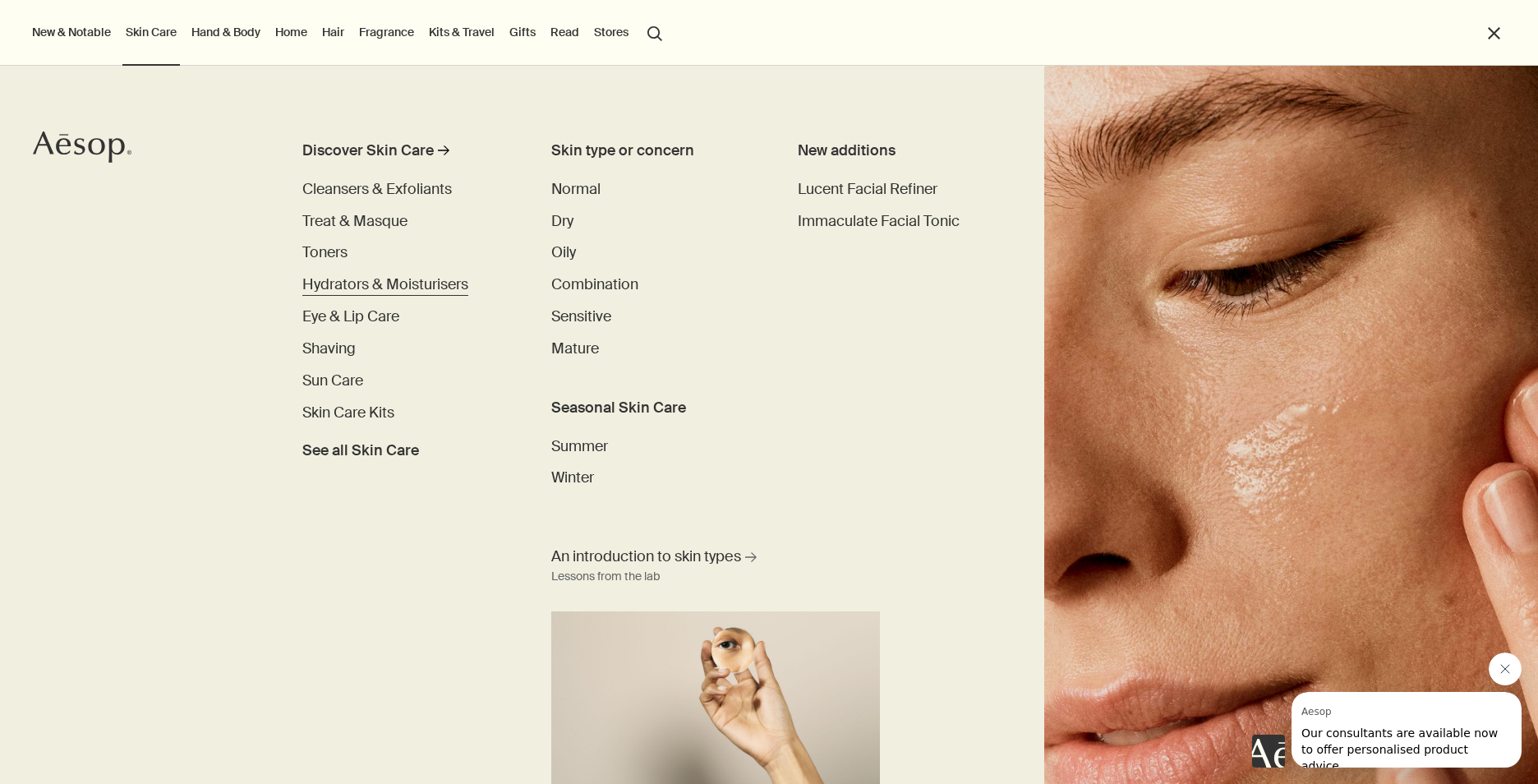
click at [422, 281] on span "Hydrators & Moisturisers" at bounding box center [385, 284] width 166 height 20
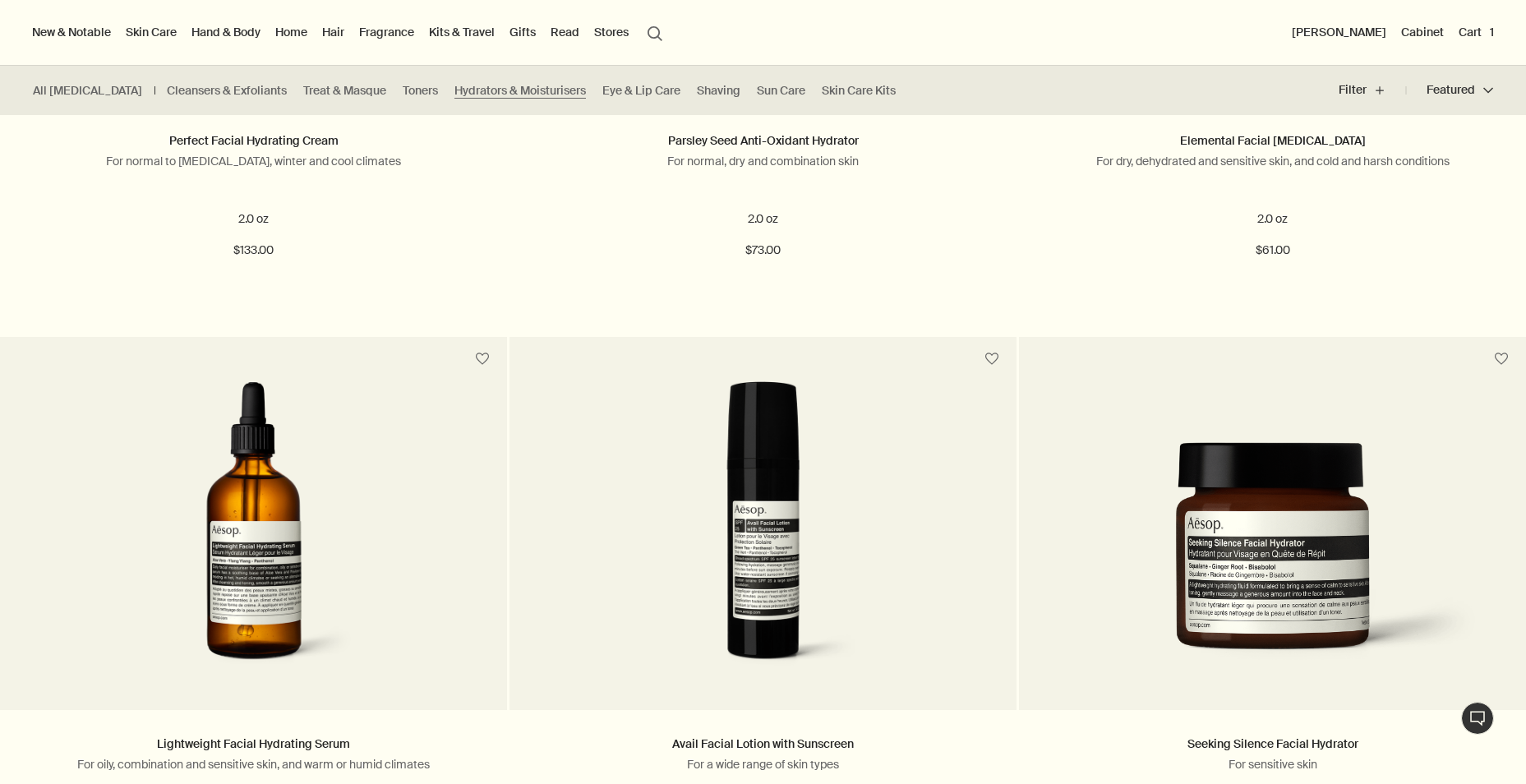
scroll to position [2547, 0]
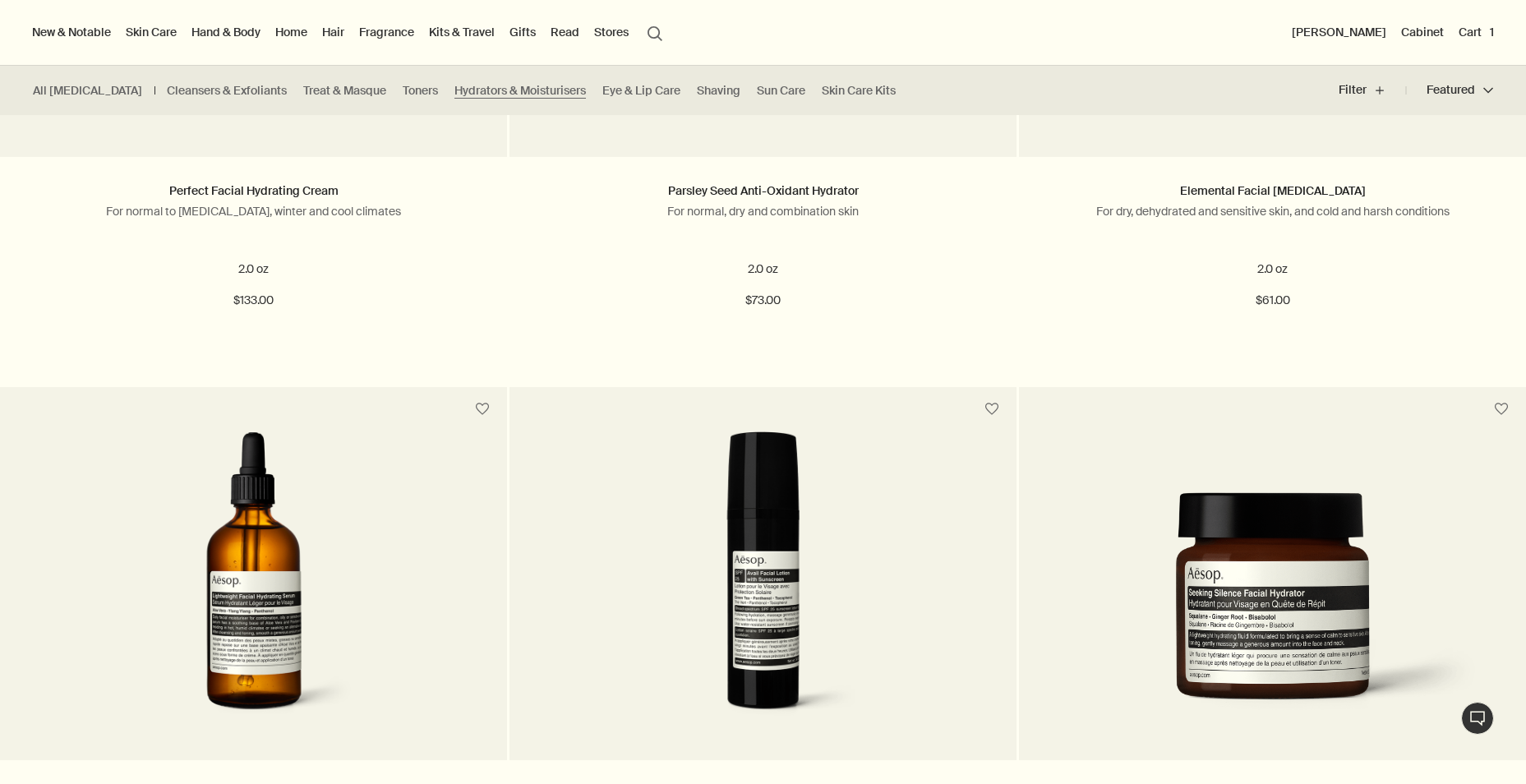
click at [1348, 36] on button "[PERSON_NAME]" at bounding box center [1339, 31] width 101 height 21
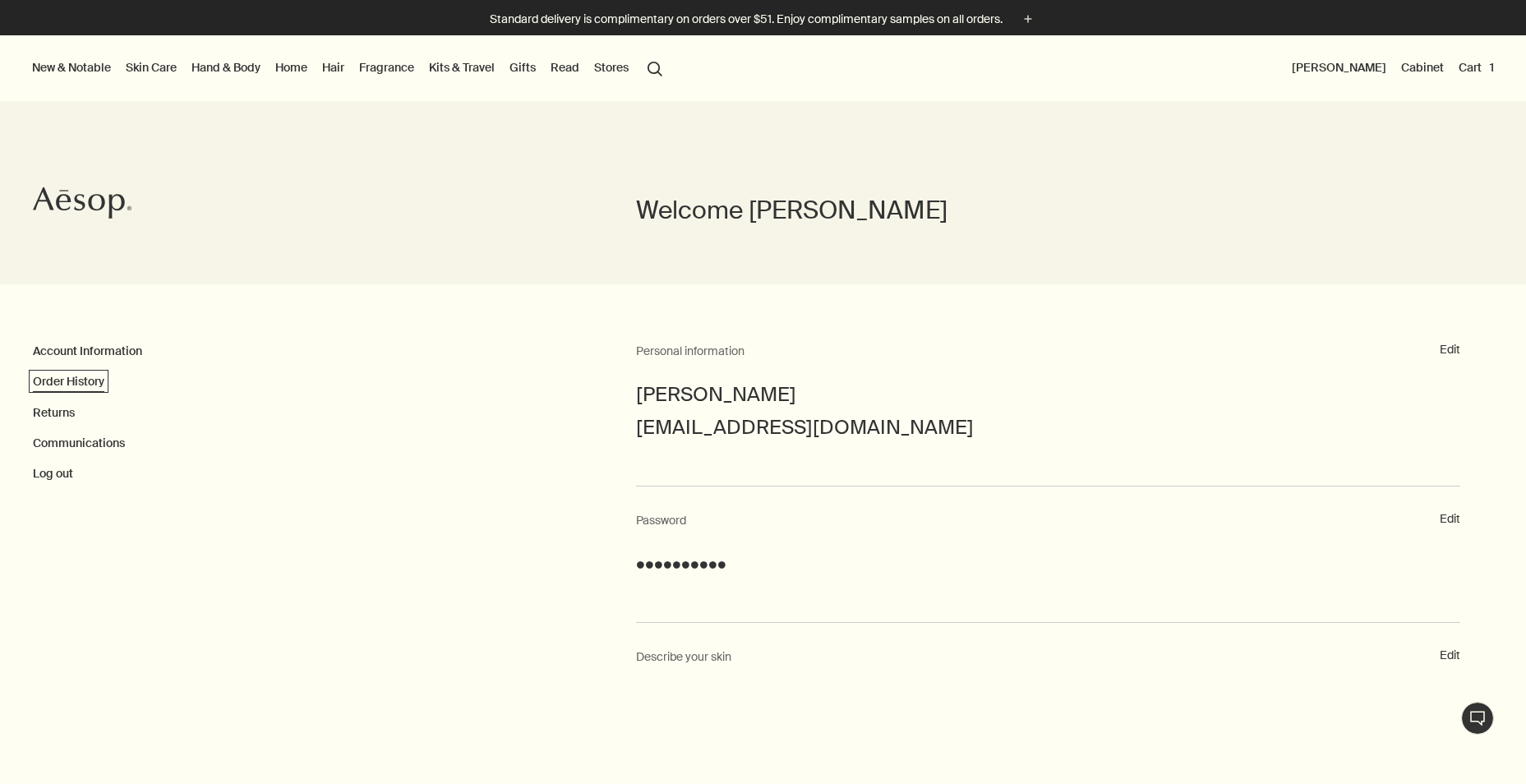
click at [45, 375] on link "Order History" at bounding box center [69, 381] width 72 height 15
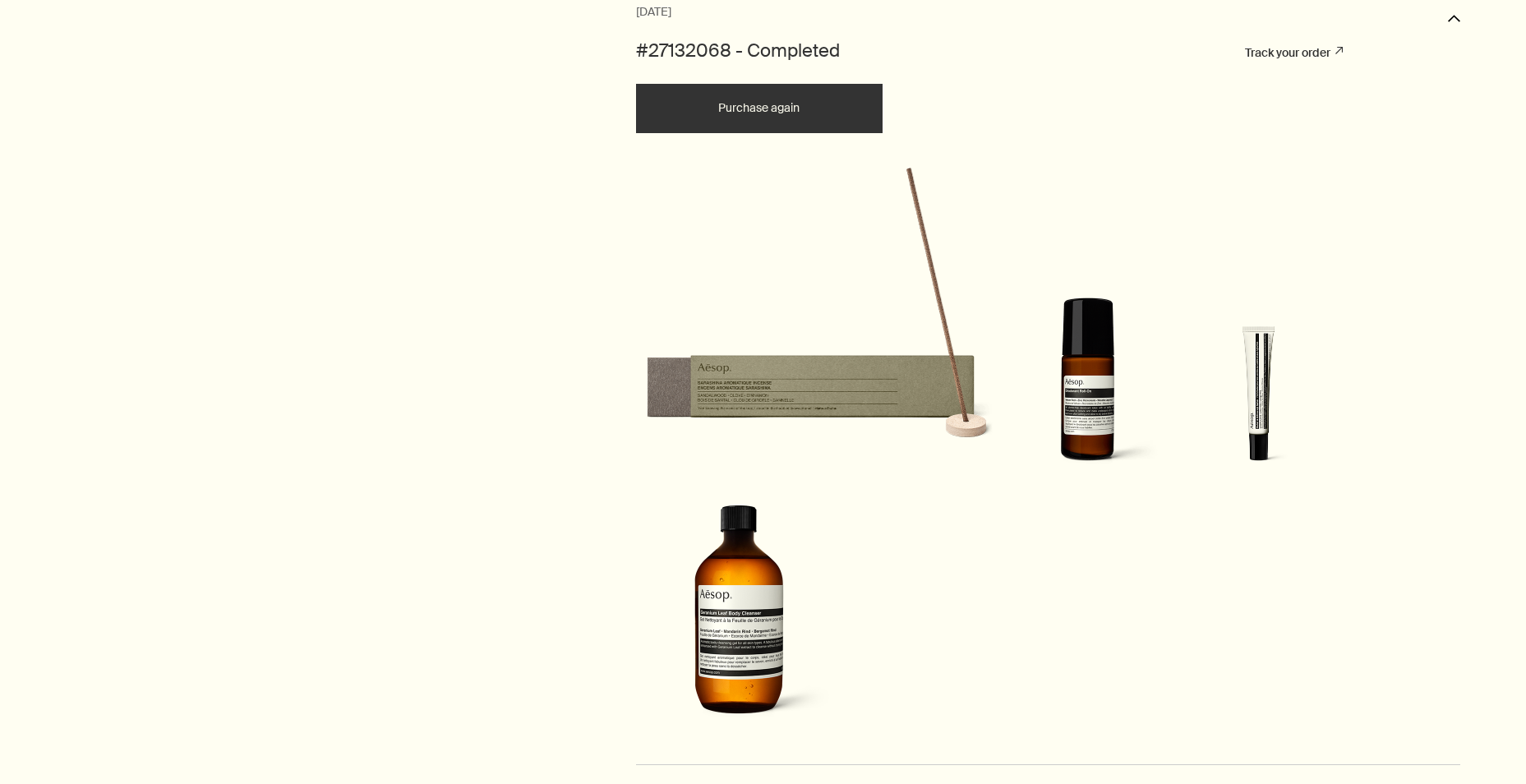
scroll to position [1643, 0]
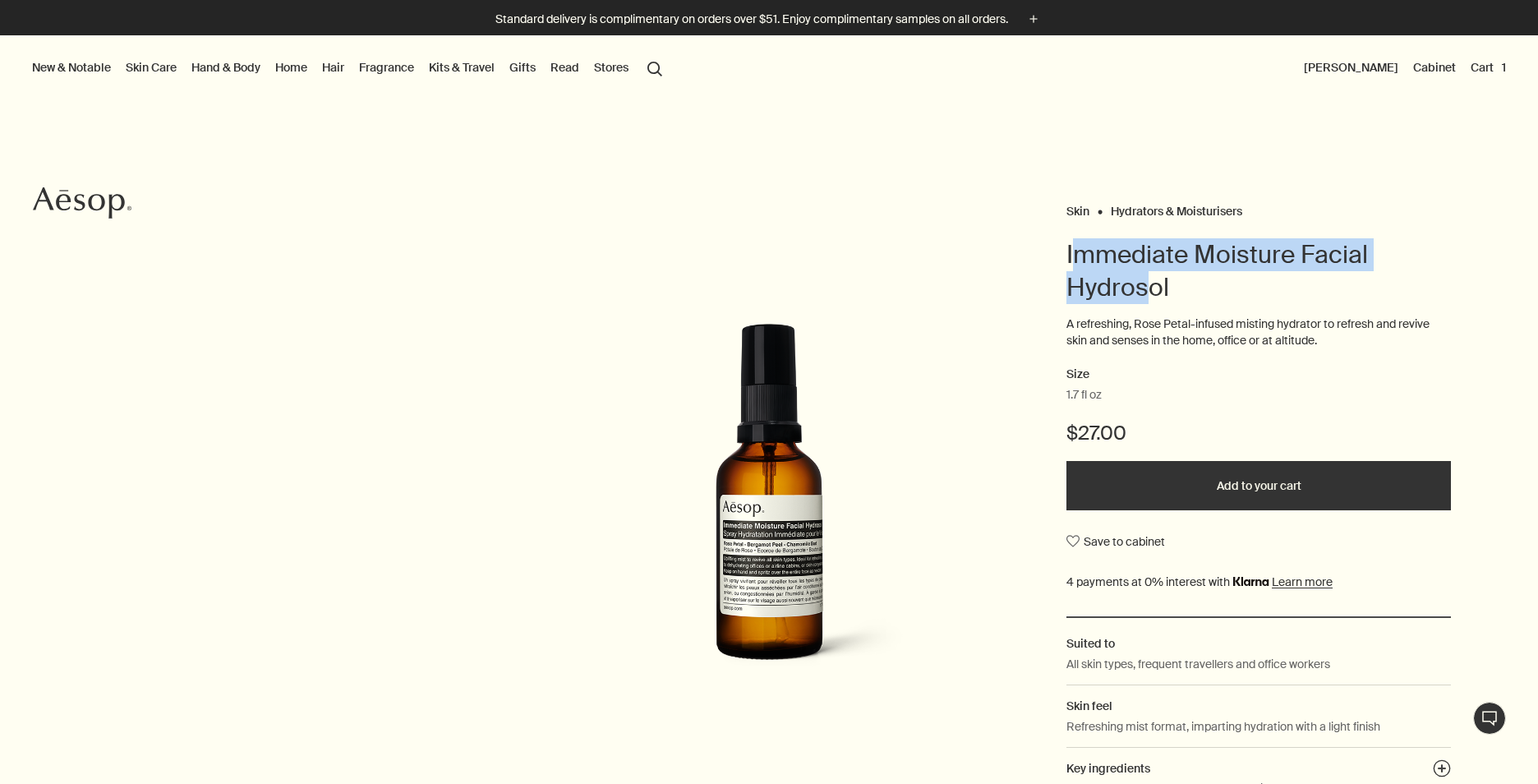
drag, startPoint x: 1062, startPoint y: 255, endPoint x: 1141, endPoint y: 292, distance: 87.2
click at [1141, 292] on h1 "Immediate Moisture Facial Hydrosol" at bounding box center [1259, 271] width 384 height 65
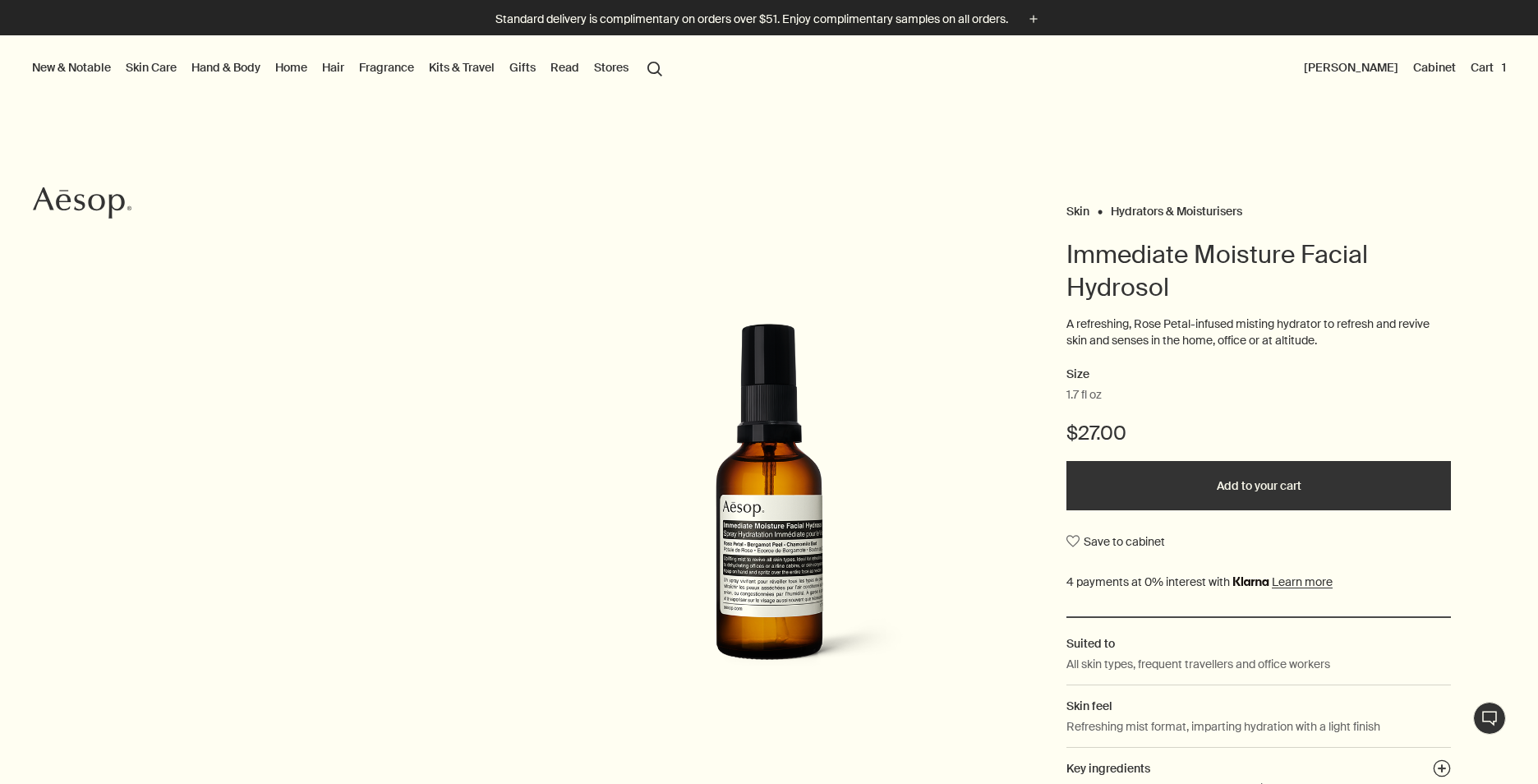
drag, startPoint x: 1141, startPoint y: 292, endPoint x: 1222, endPoint y: 286, distance: 81.2
click at [1222, 286] on h1 "Immediate Moisture Facial Hydrosol" at bounding box center [1259, 271] width 384 height 65
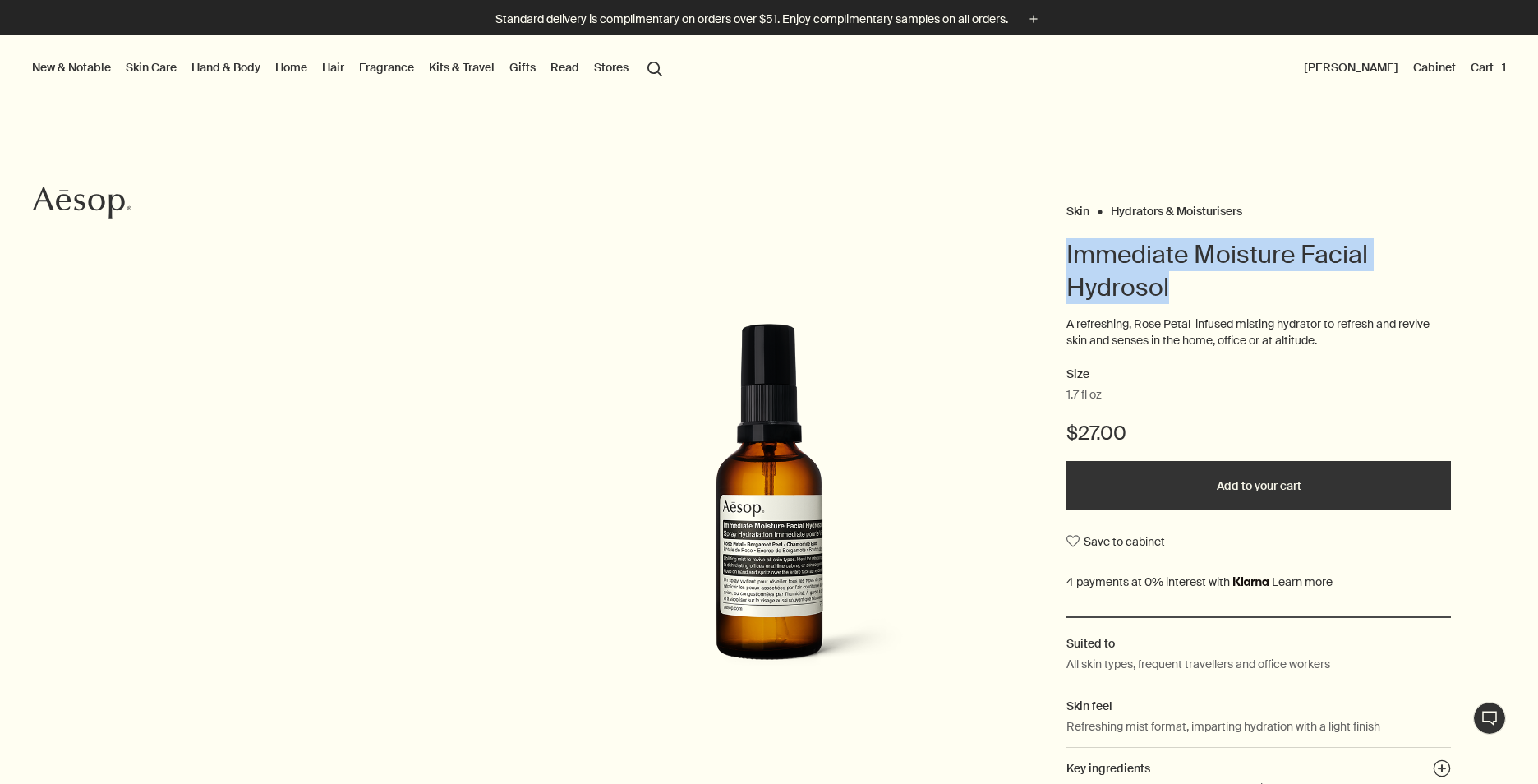
drag, startPoint x: 1061, startPoint y: 253, endPoint x: 1162, endPoint y: 302, distance: 112.3
click at [1162, 302] on div "Skin Hydrators & Moisturisers Immediate Moisture Facial Hydrosol A refreshing, …" at bounding box center [769, 511] width 1538 height 622
drag, startPoint x: 1162, startPoint y: 302, endPoint x: 1120, endPoint y: 262, distance: 58.0
copy h1 "Immediate Moisture Facial Hydrosol"
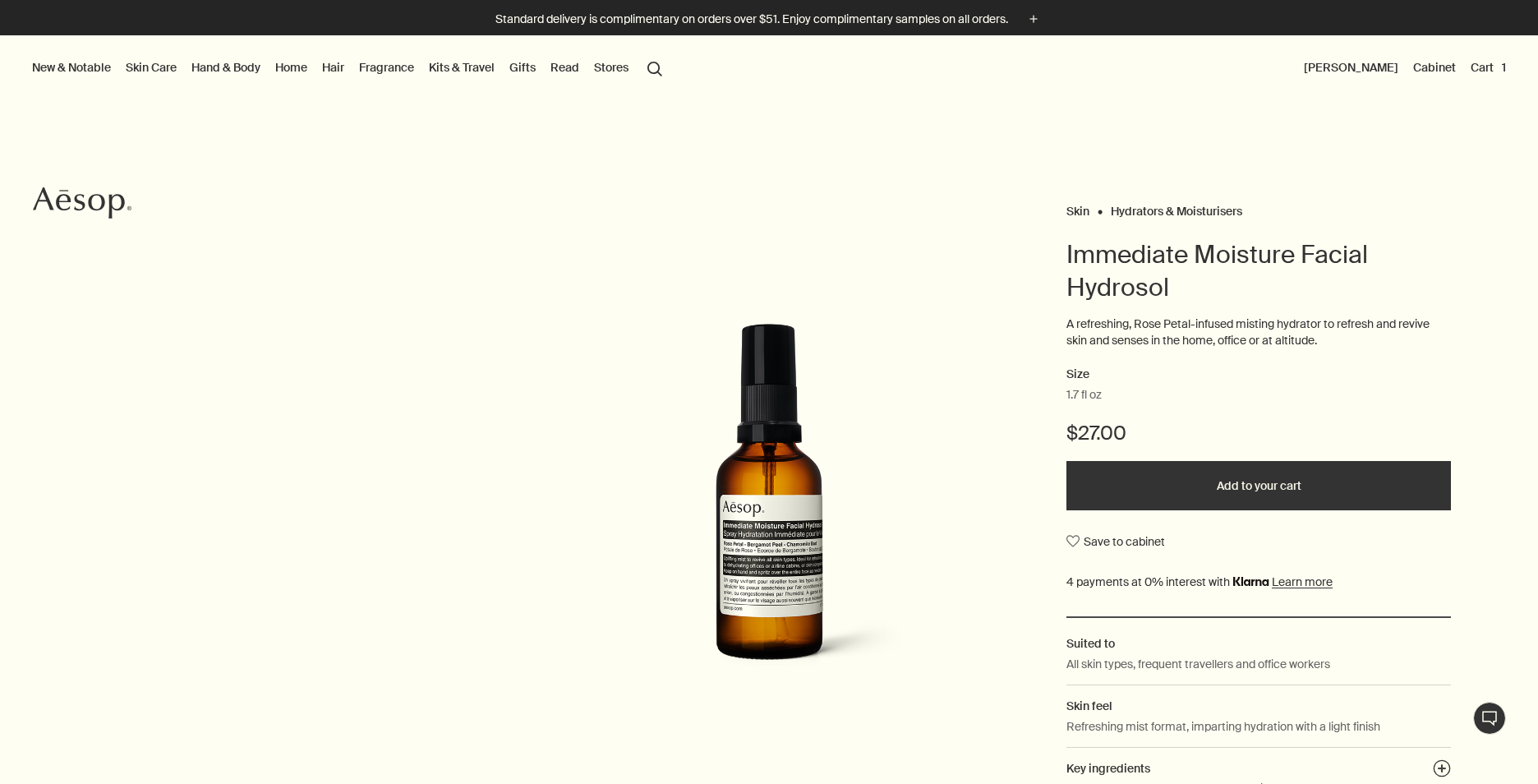
click at [1304, 360] on div "A refreshing, Rose Petal-infused misting hydrator to refresh and revive skin an…" at bounding box center [1259, 340] width 384 height 49
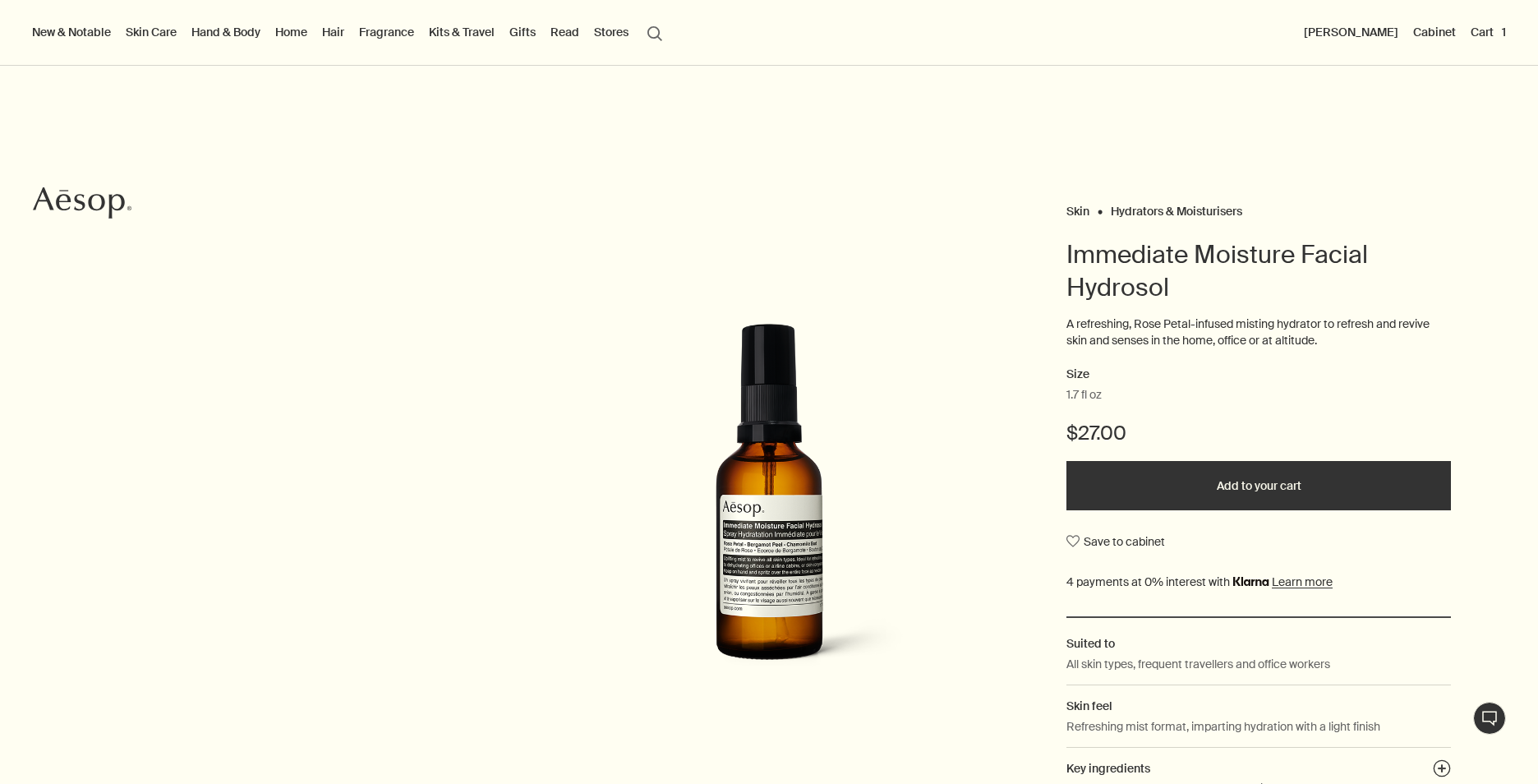
scroll to position [82, 0]
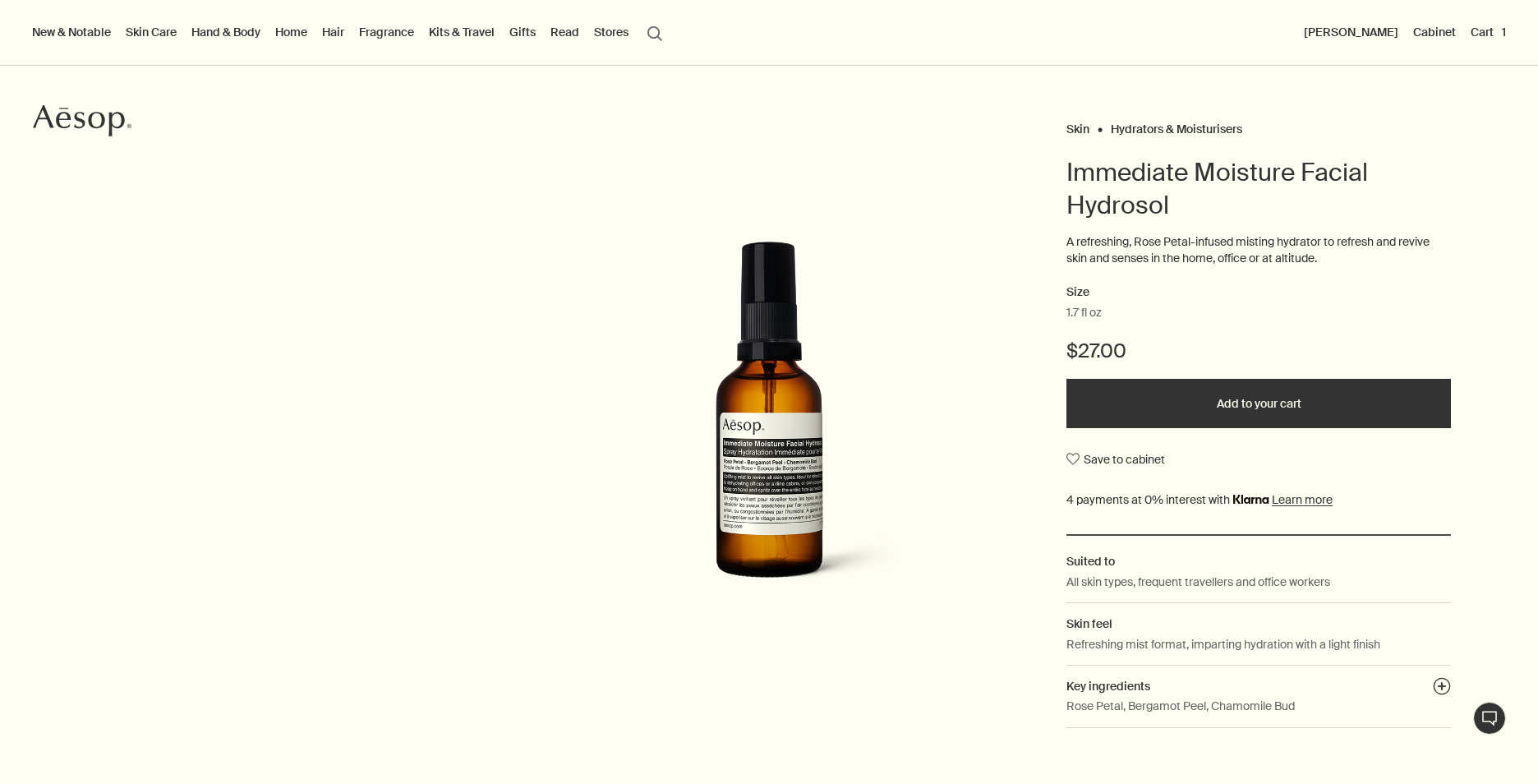
click at [1224, 406] on button "Add to your cart" at bounding box center [1259, 403] width 384 height 49
